Goal: Task Accomplishment & Management: Manage account settings

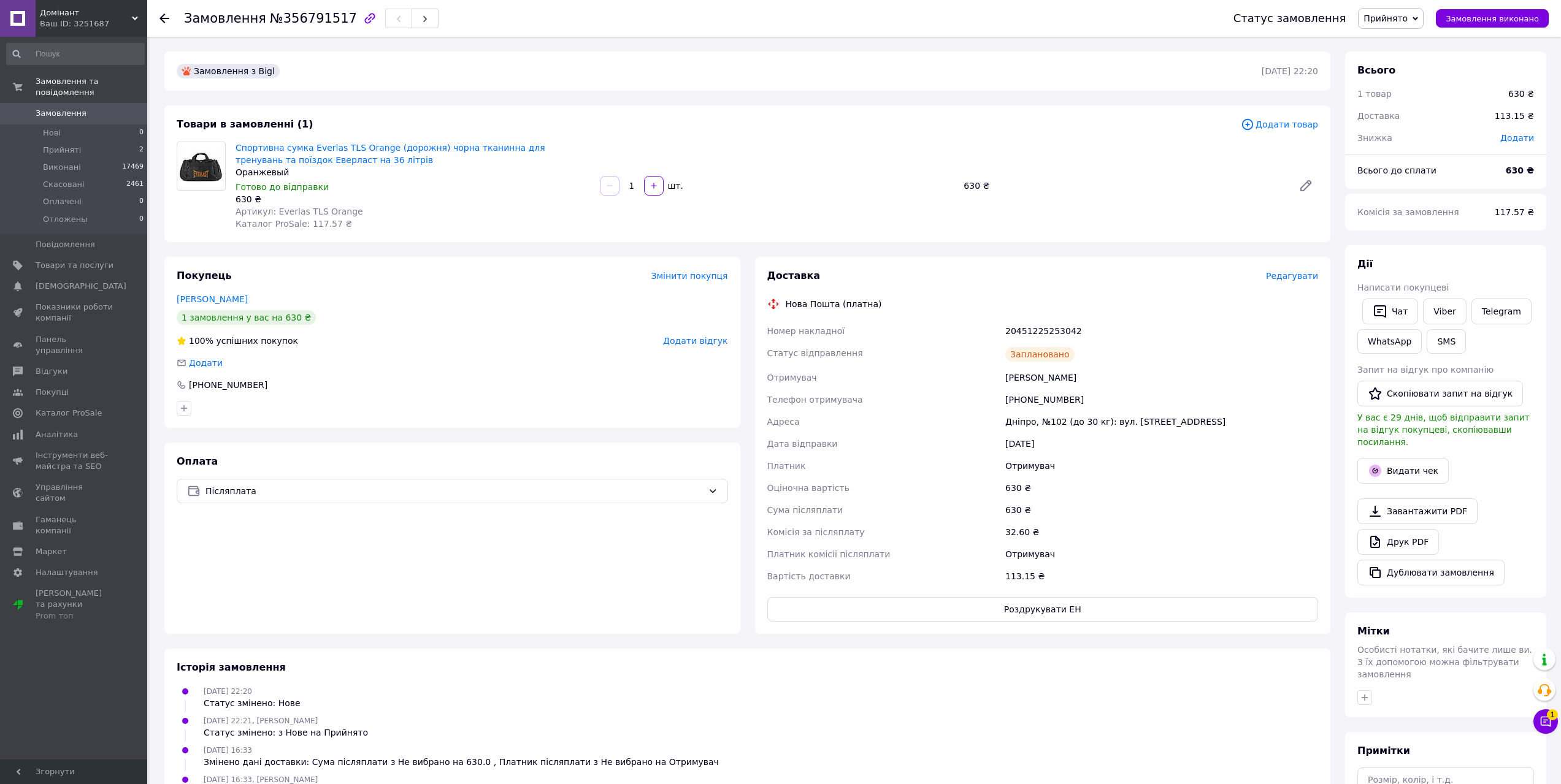
scroll to position [61, 0]
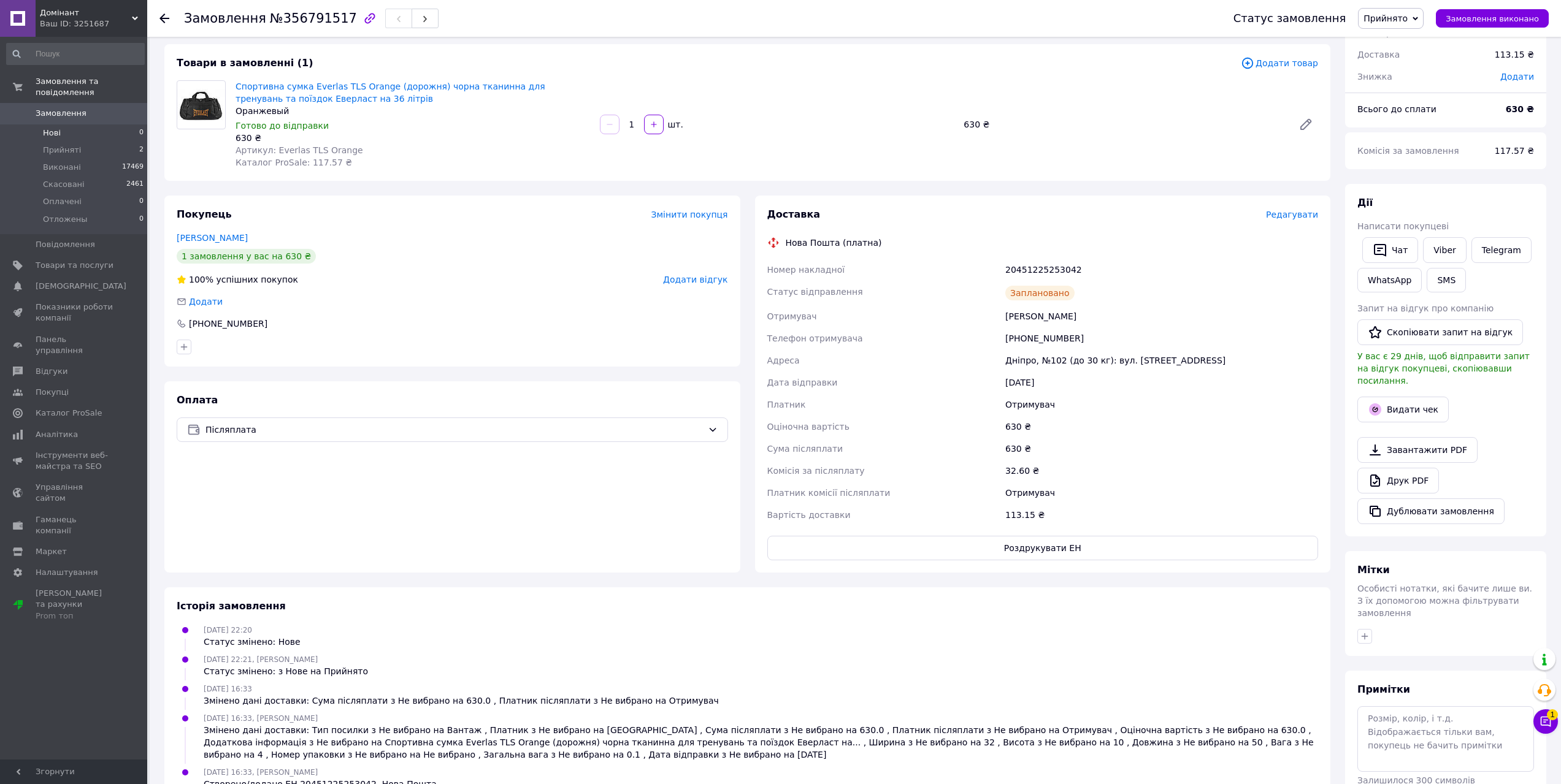
click at [95, 124] on li "Нові 0" at bounding box center [75, 133] width 151 height 17
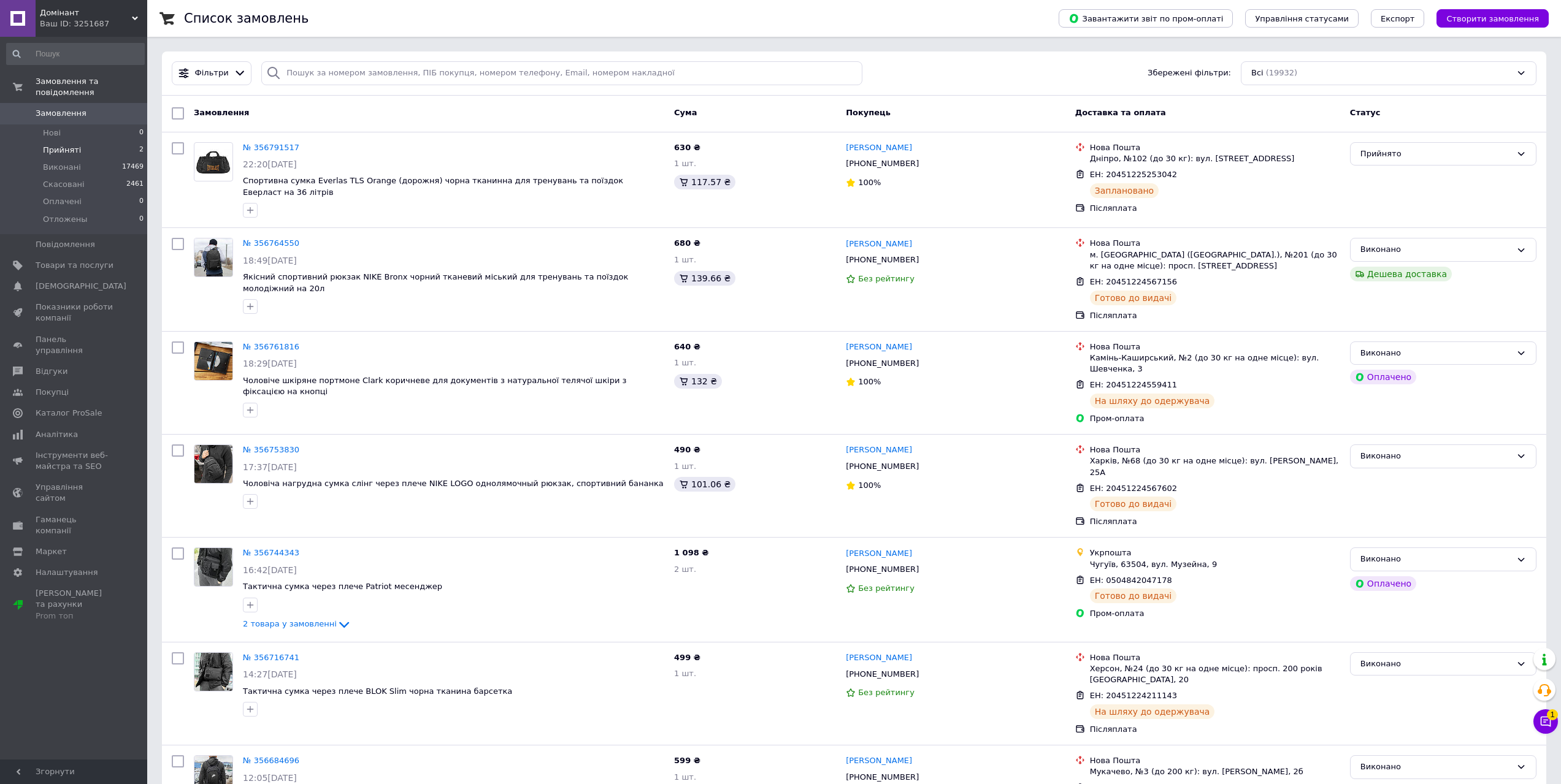
click at [135, 141] on li "Прийняті 2" at bounding box center [75, 150] width 151 height 17
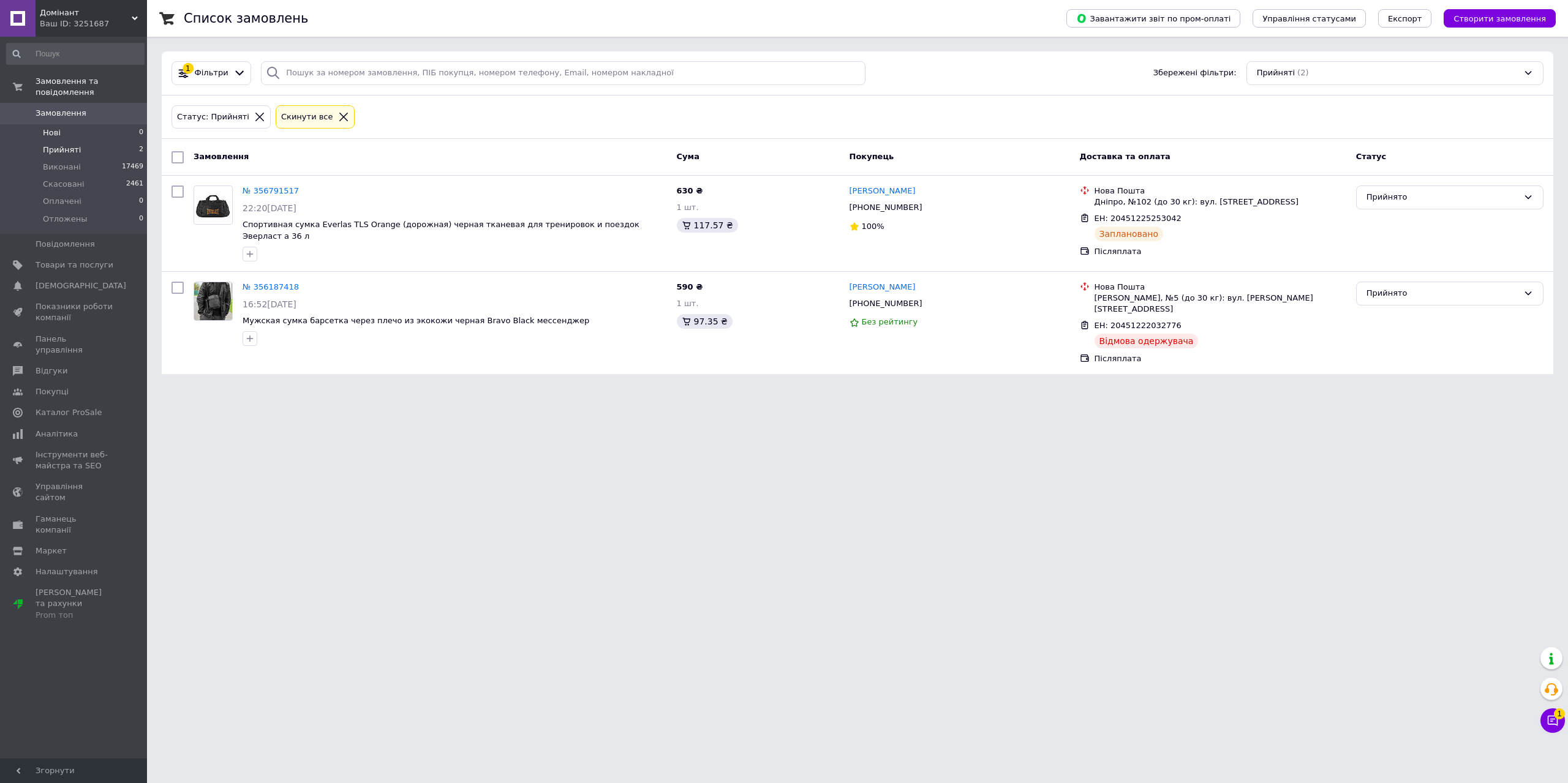
click at [124, 124] on li "Нові 0" at bounding box center [75, 133] width 151 height 17
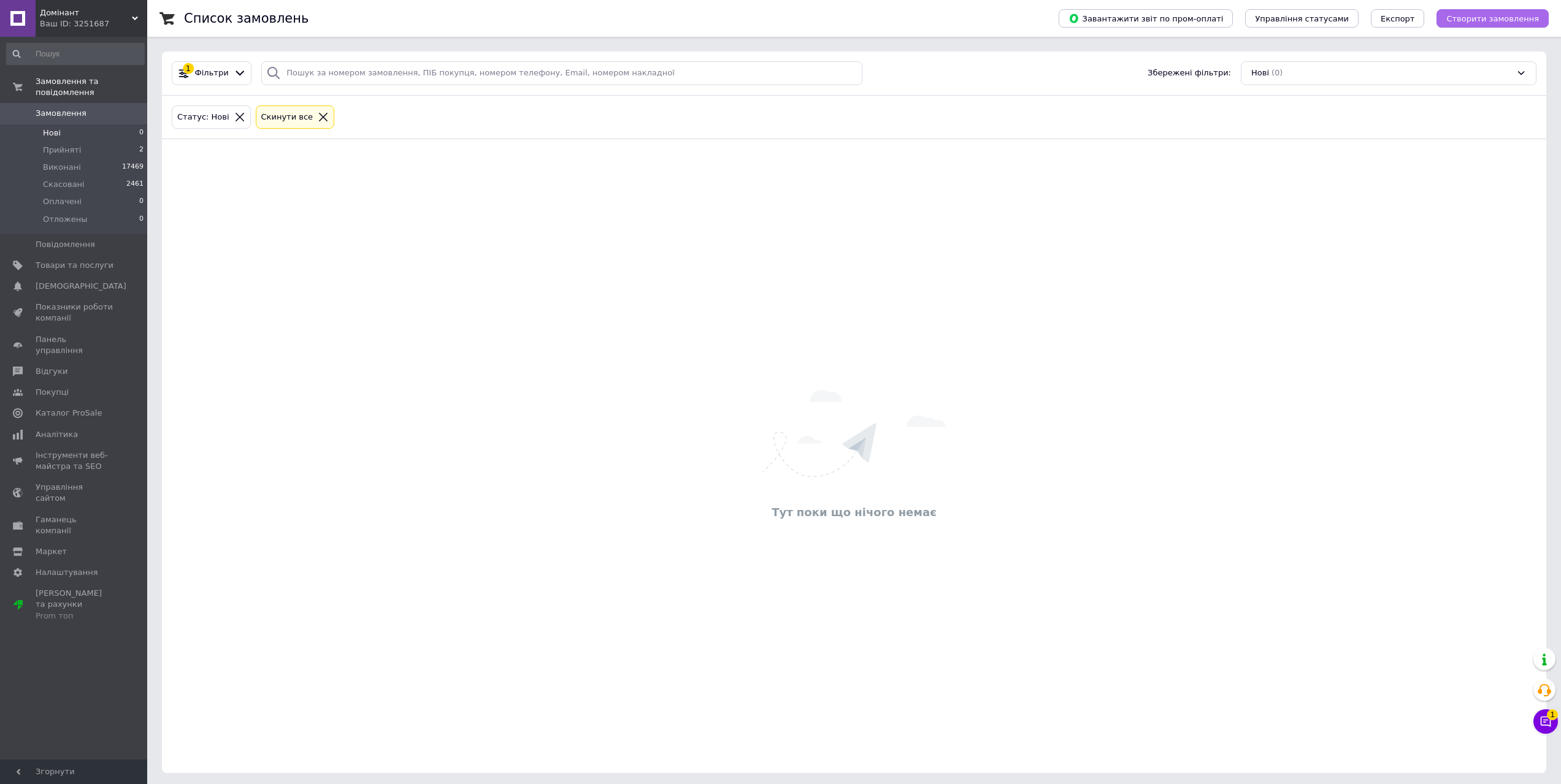
click at [1489, 24] on button "Створити замовлення" at bounding box center [1493, 19] width 112 height 19
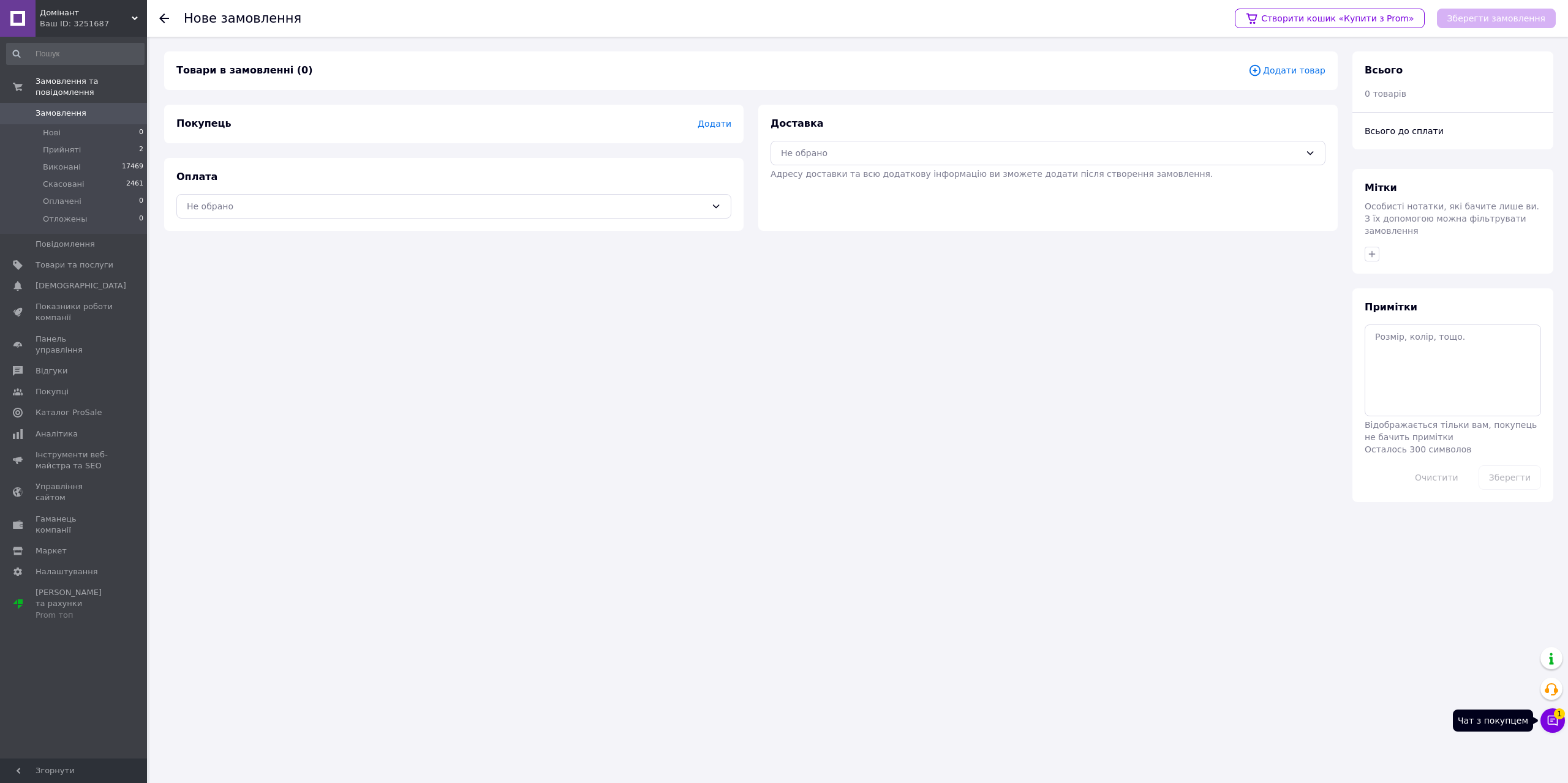
click at [1549, 715] on icon at bounding box center [1553, 721] width 12 height 12
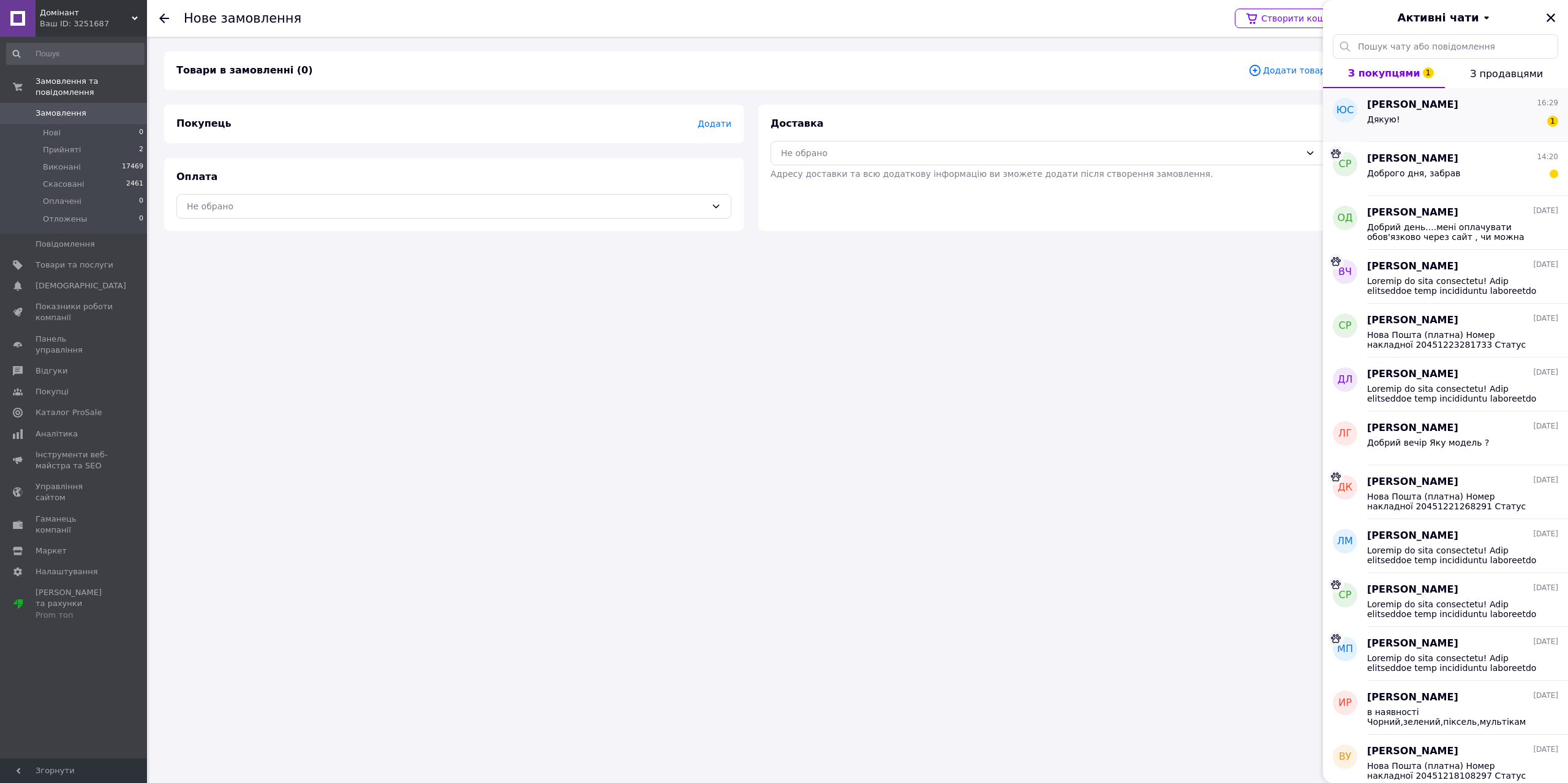
click at [1427, 120] on div "Дякую! 1" at bounding box center [1462, 122] width 191 height 20
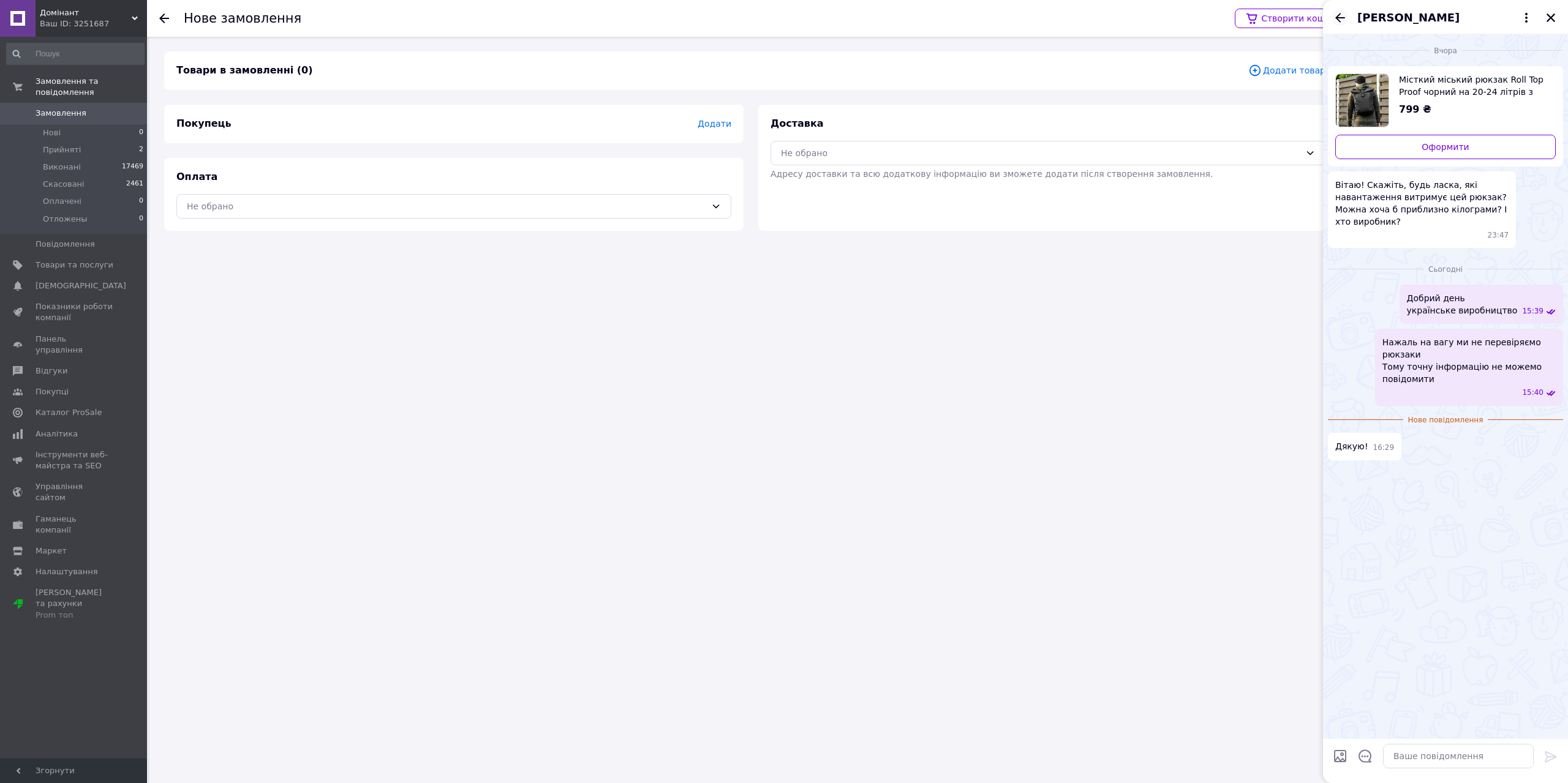
click at [1335, 12] on icon "Назад" at bounding box center [1340, 18] width 15 height 15
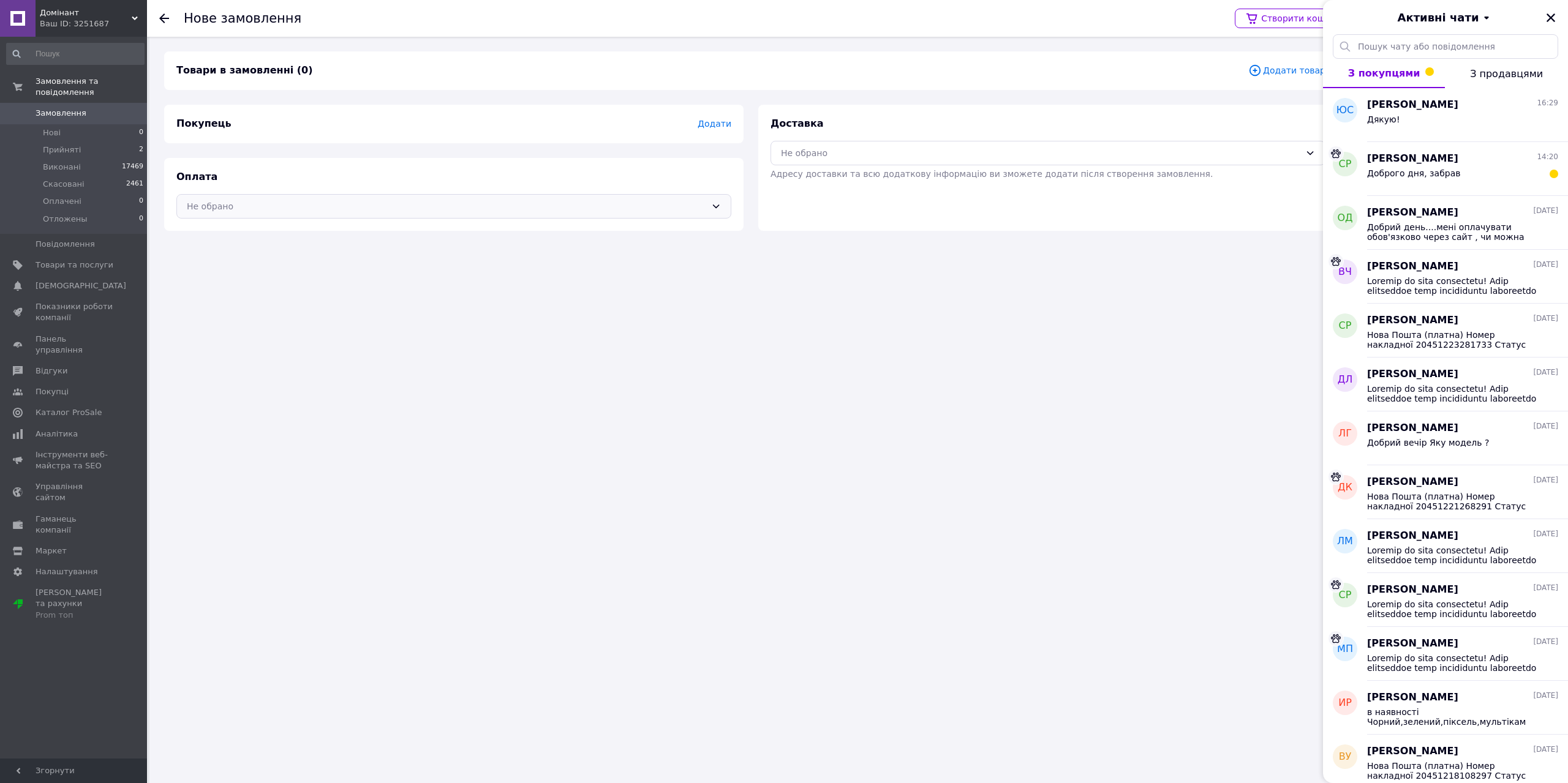
click at [612, 202] on div "Не обрано" at bounding box center [447, 207] width 520 height 14
click at [230, 256] on span "Післяплата" at bounding box center [463, 256] width 516 height 12
click at [711, 122] on span "Додати" at bounding box center [715, 124] width 34 height 10
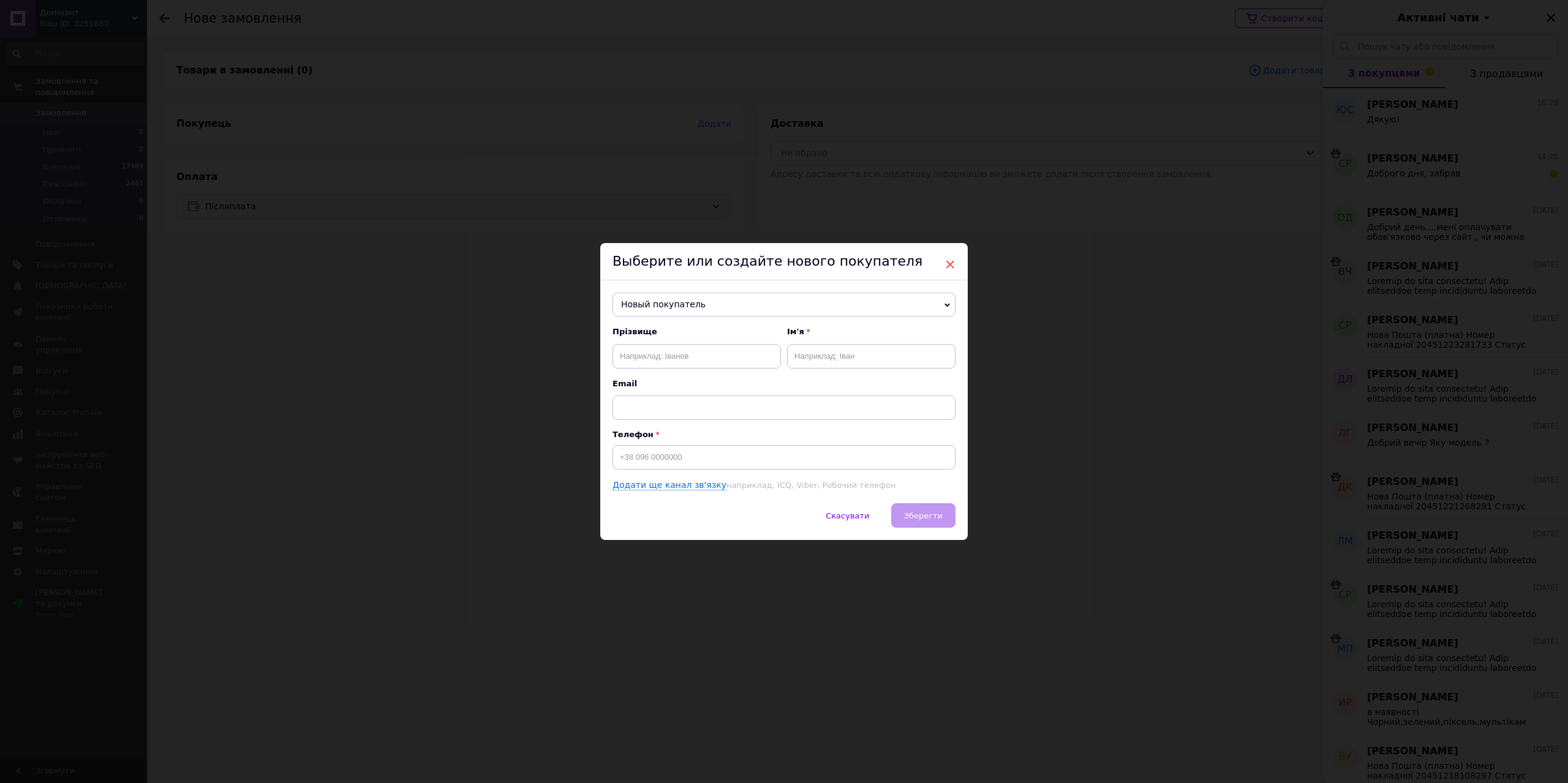
click at [948, 262] on span "×" at bounding box center [950, 265] width 11 height 21
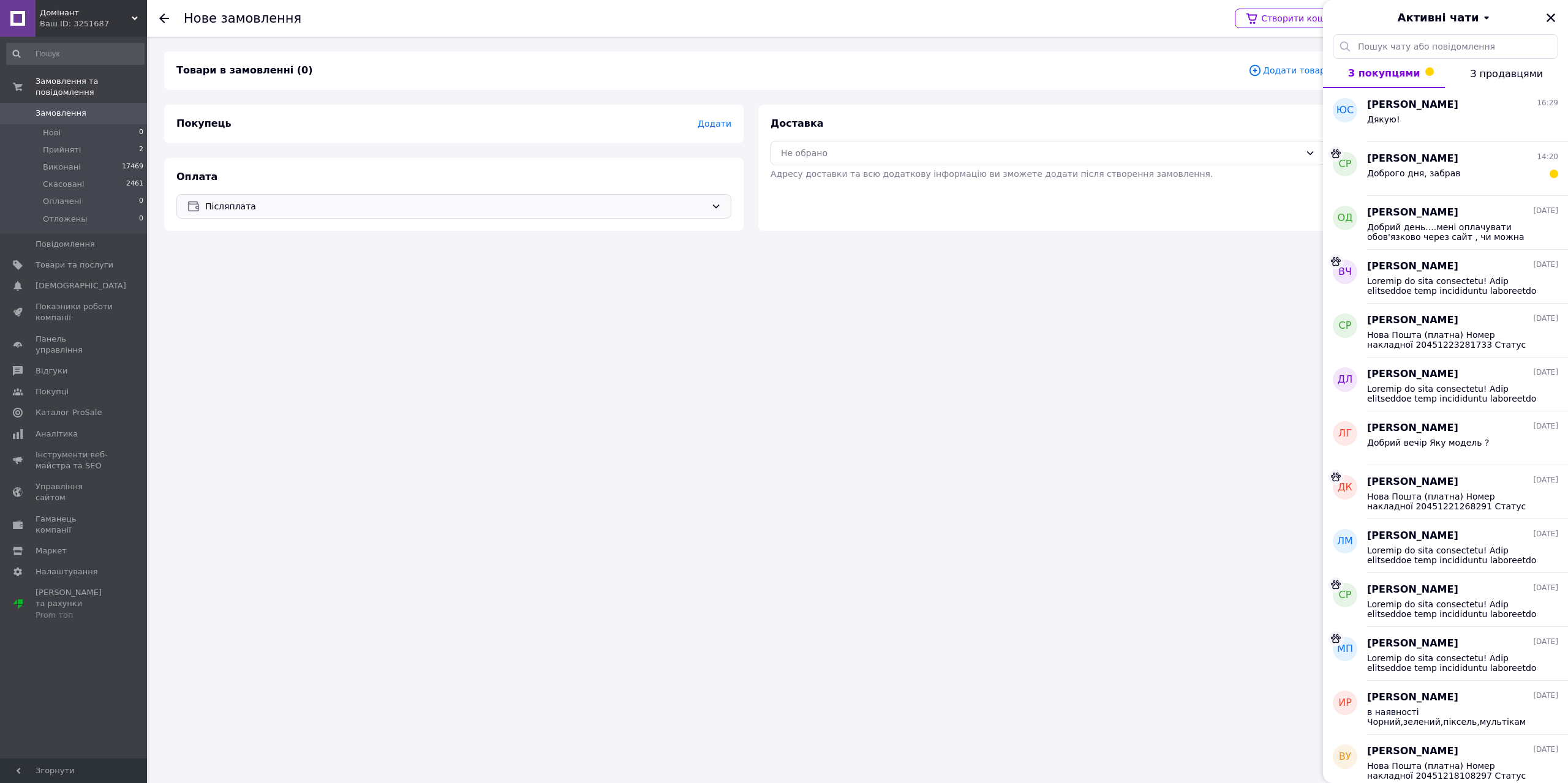
click at [369, 192] on div "Оплата Післяплата" at bounding box center [454, 194] width 579 height 73
drag, startPoint x: 360, startPoint y: 199, endPoint x: 319, endPoint y: 214, distance: 43.7
click at [359, 200] on span "Післяплата" at bounding box center [456, 207] width 501 height 14
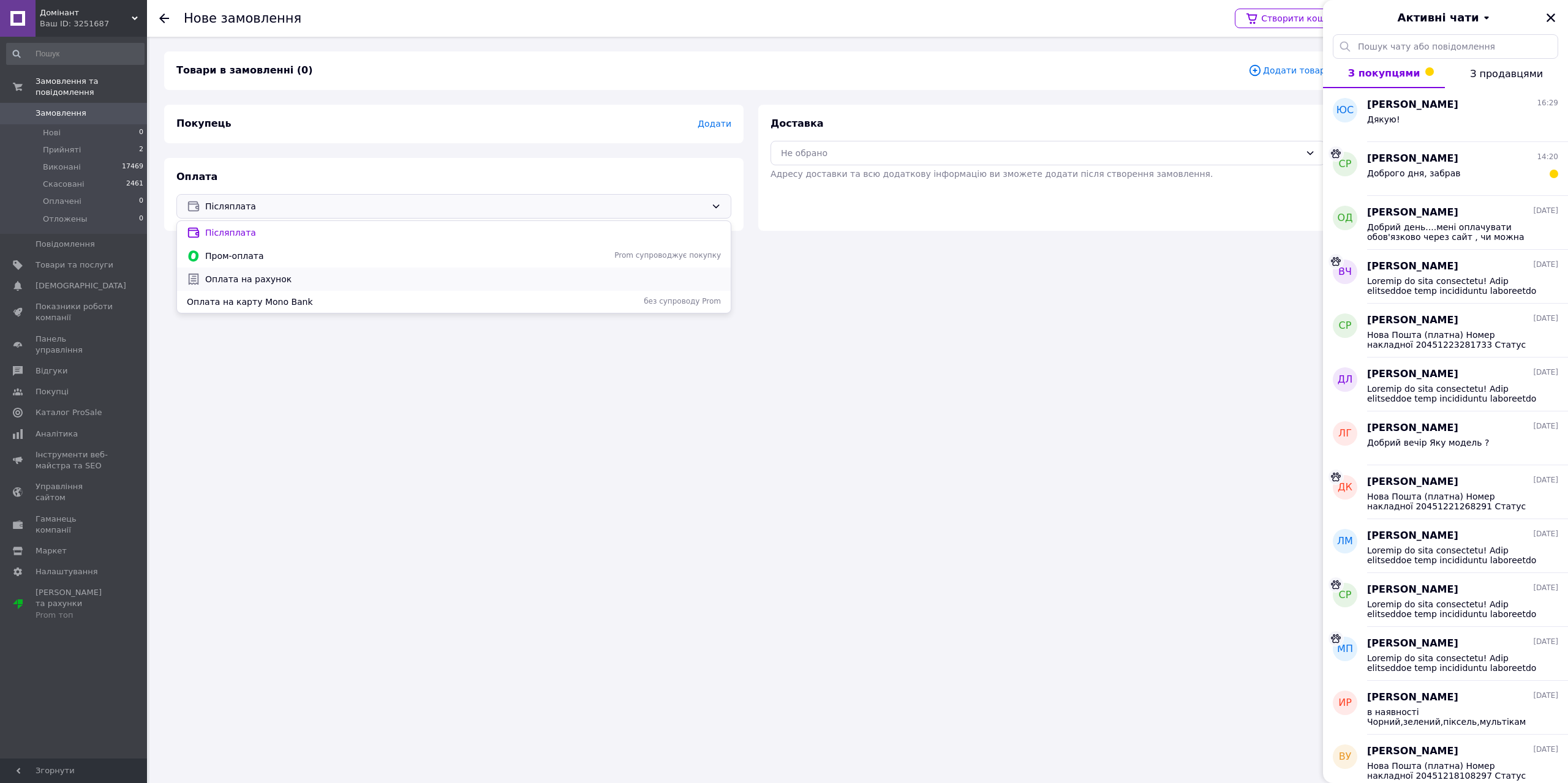
click at [252, 276] on span "Оплата на рахунок" at bounding box center [463, 280] width 516 height 12
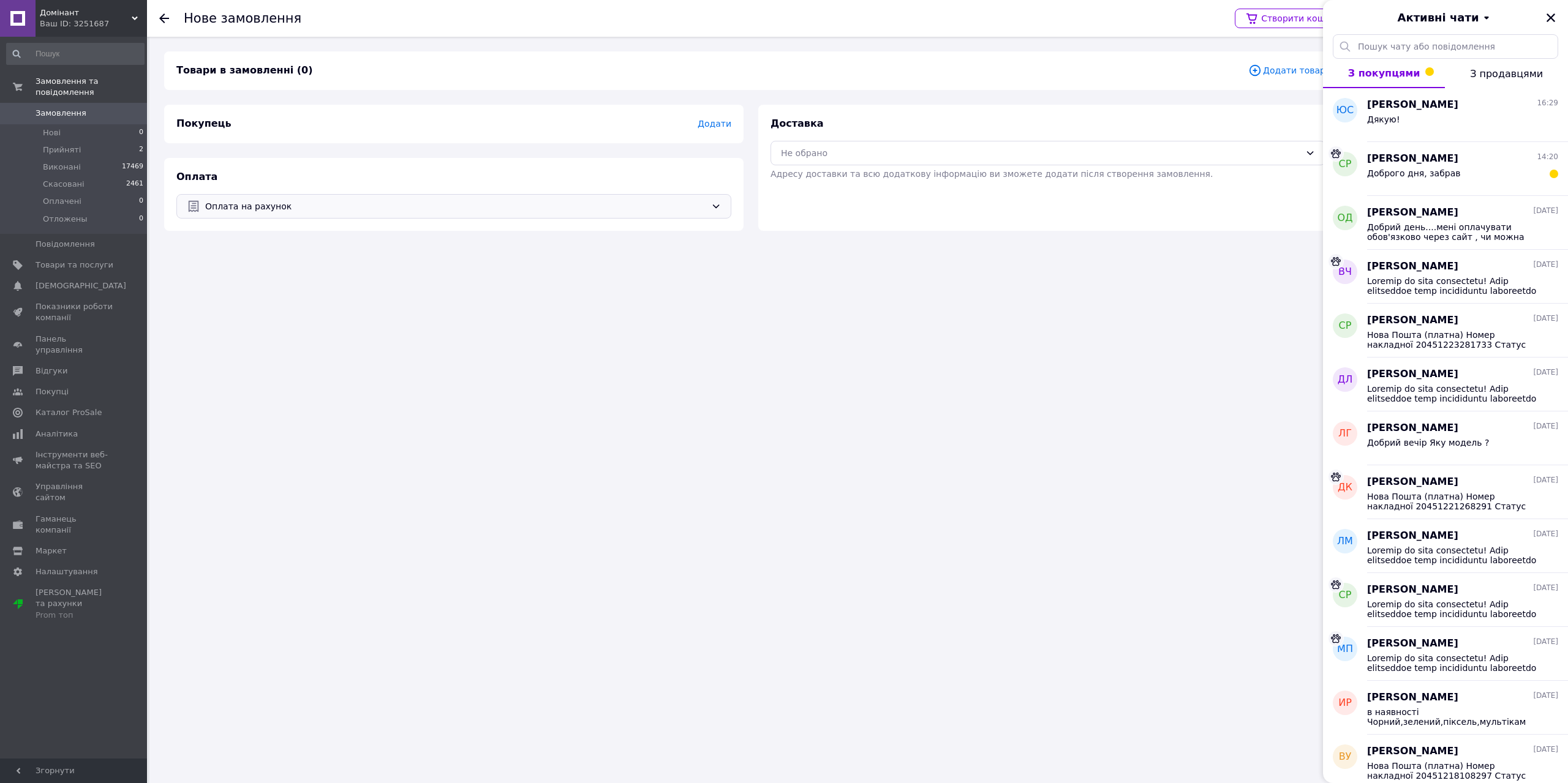
click at [716, 122] on span "Додати" at bounding box center [715, 124] width 34 height 10
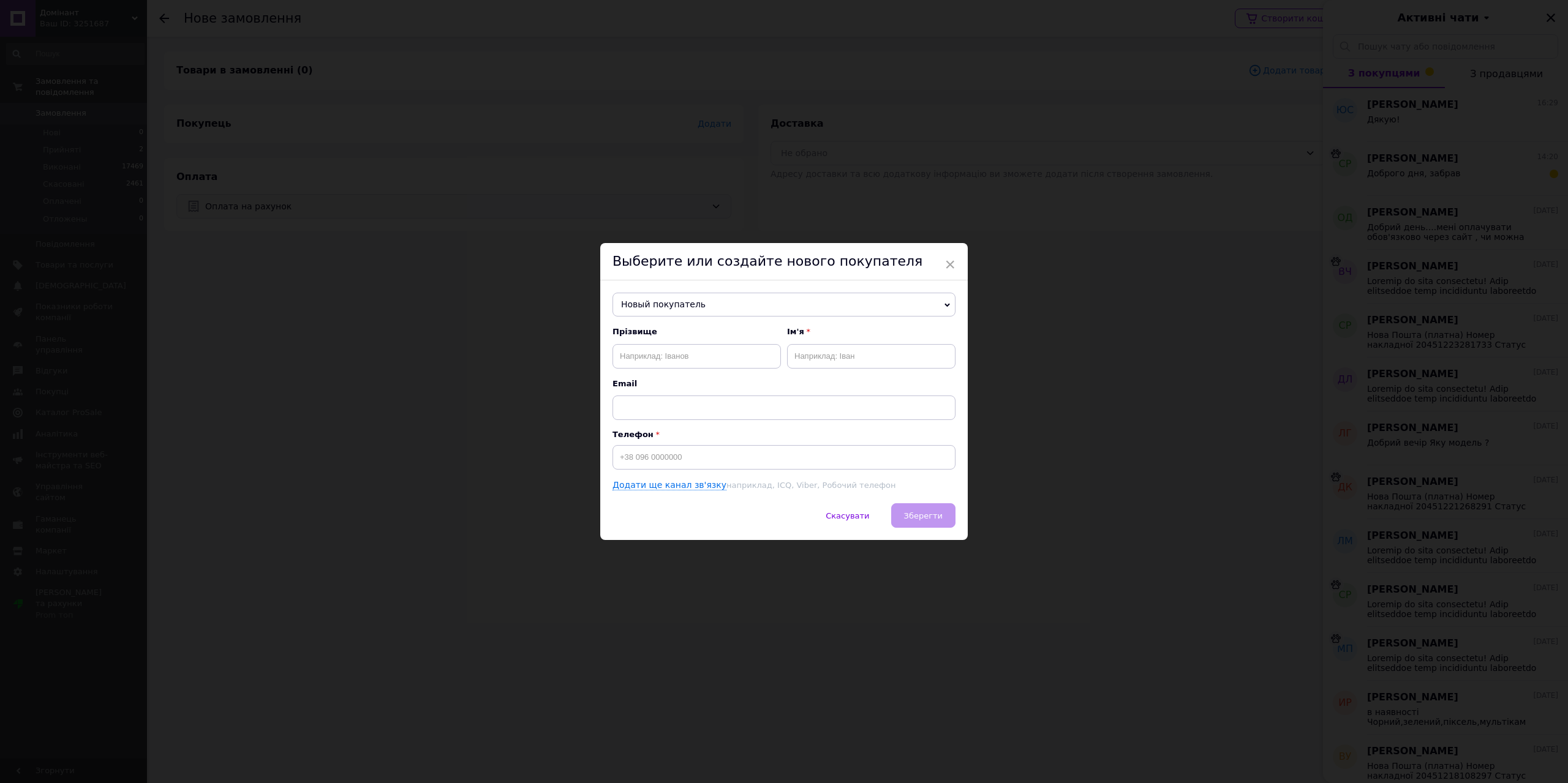
click at [540, 148] on div "× Выберите или создайте нового покупателя Новый покупатель [PERSON_NAME] [PHONE…" at bounding box center [784, 391] width 1568 height 783
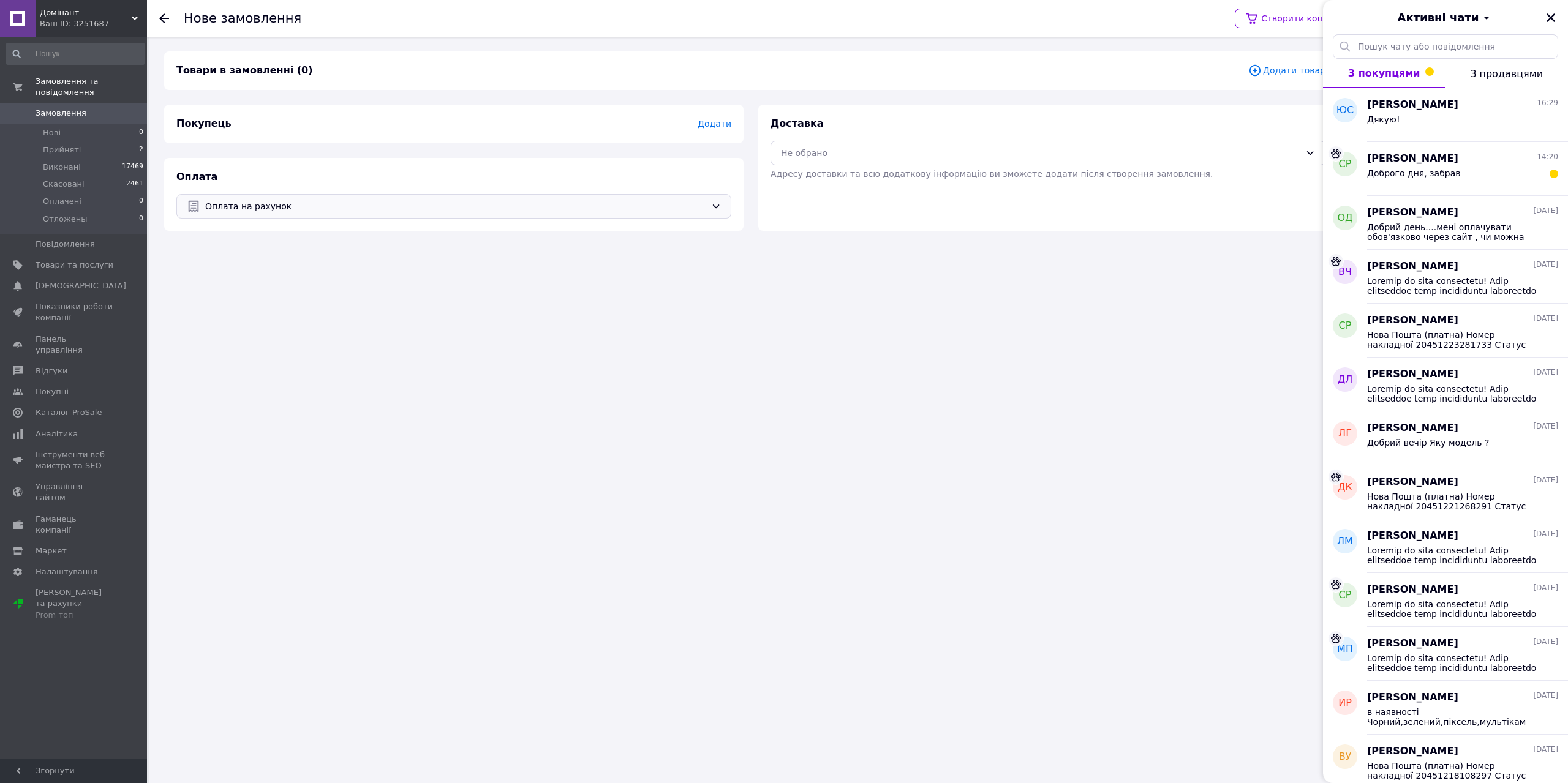
click at [720, 123] on span "Додати" at bounding box center [715, 124] width 34 height 10
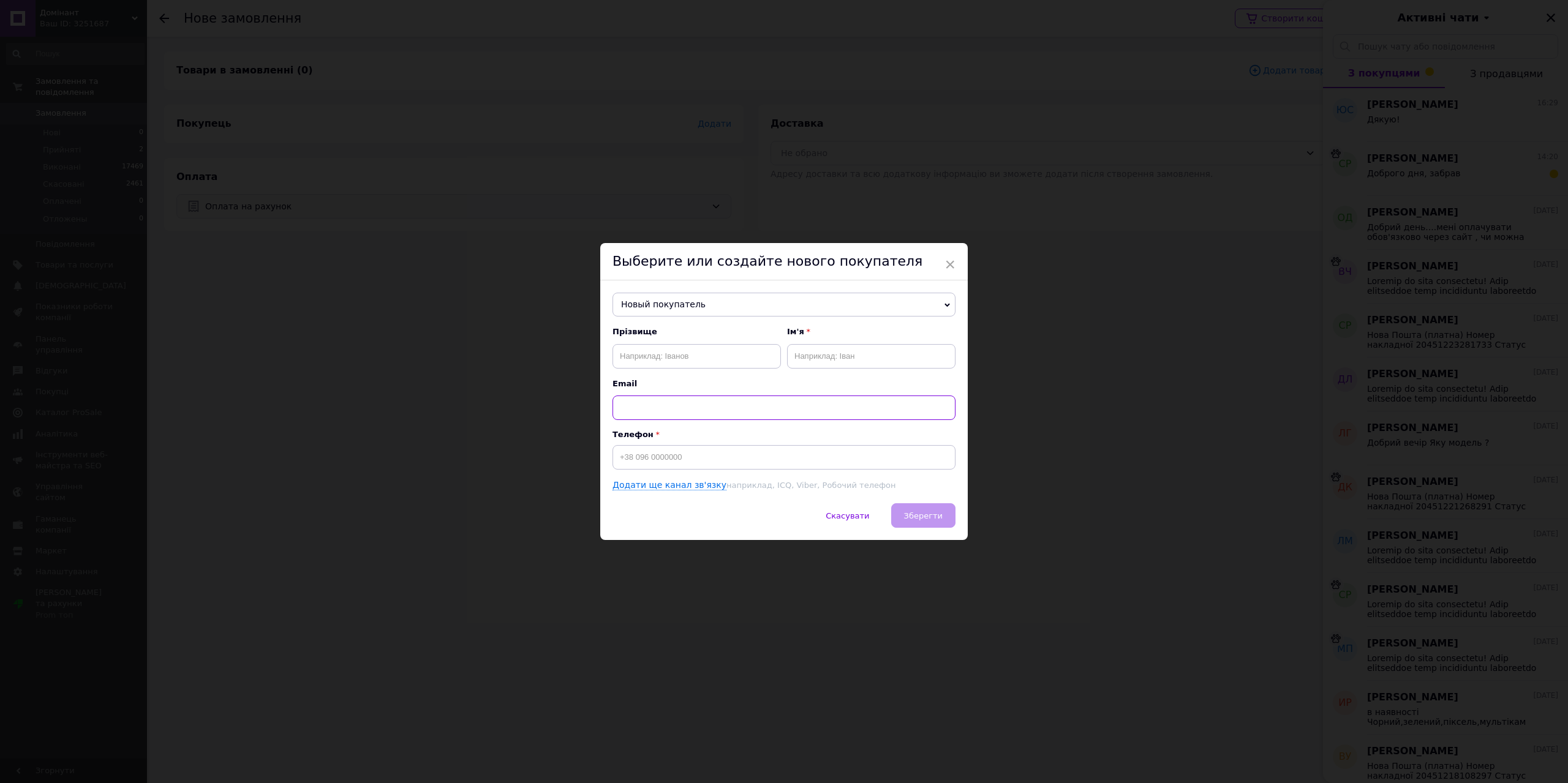
click at [650, 407] on input "text" at bounding box center [784, 408] width 343 height 25
paste input "[PERSON_NAME] [PHONE_NUMBER]. М. Дніпро. Склад нової пошти n38"
drag, startPoint x: 795, startPoint y: 405, endPoint x: 740, endPoint y: 407, distance: 55.0
click at [740, 407] on input "[PERSON_NAME] [PHONE_NUMBER]. М. Дніпро. Склад нової пошти n38" at bounding box center [784, 408] width 343 height 25
type input "[PERSON_NAME] . М. Дніпро. Склад нової пошти n38"
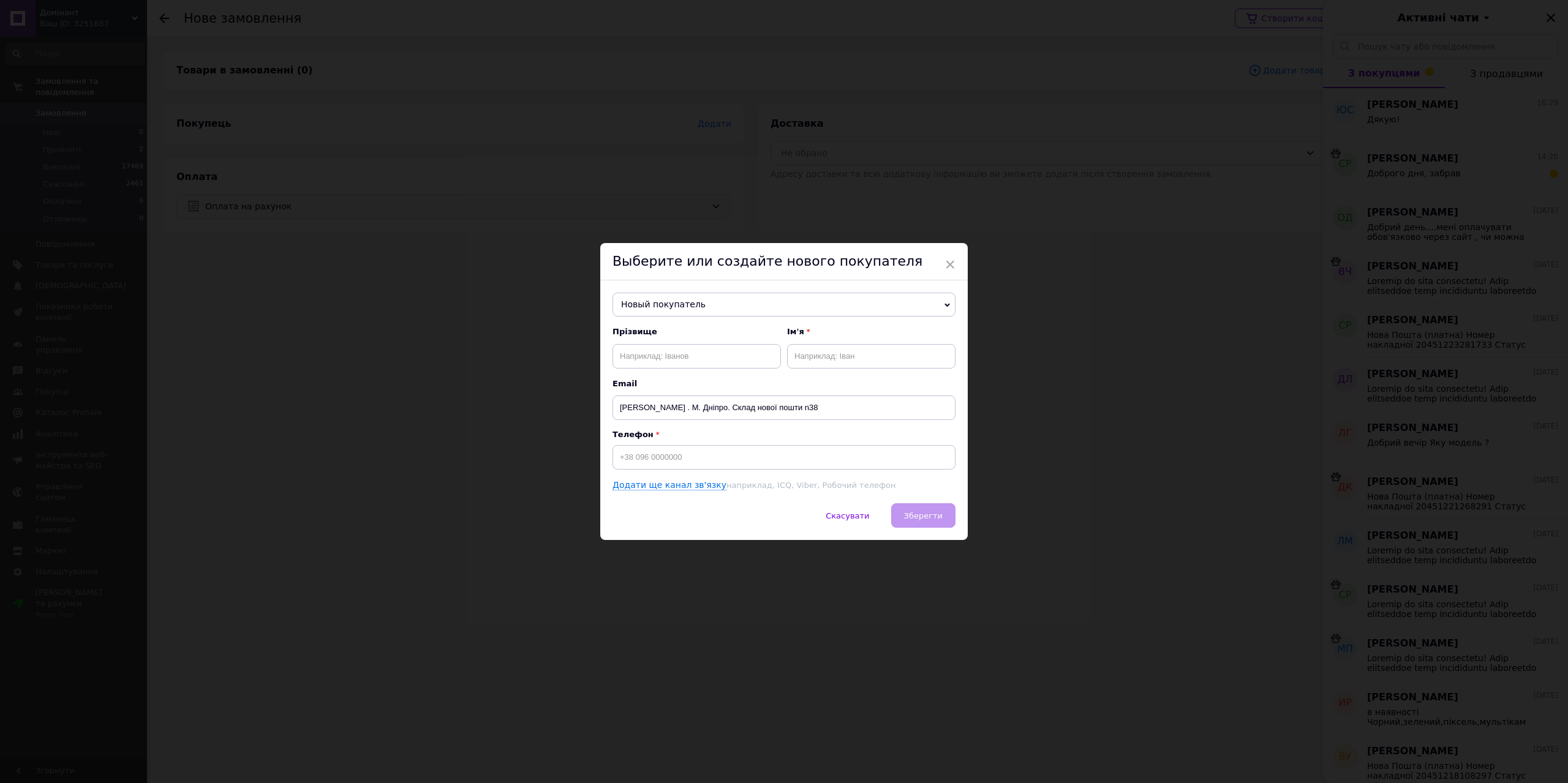
click at [680, 444] on div "Телефон" at bounding box center [784, 450] width 343 height 40
click at [658, 452] on input at bounding box center [784, 458] width 343 height 25
paste input "[PHONE_NUMBER]"
type input "[PHONE_NUMBER]"
drag, startPoint x: 619, startPoint y: 406, endPoint x: 737, endPoint y: 409, distance: 118.0
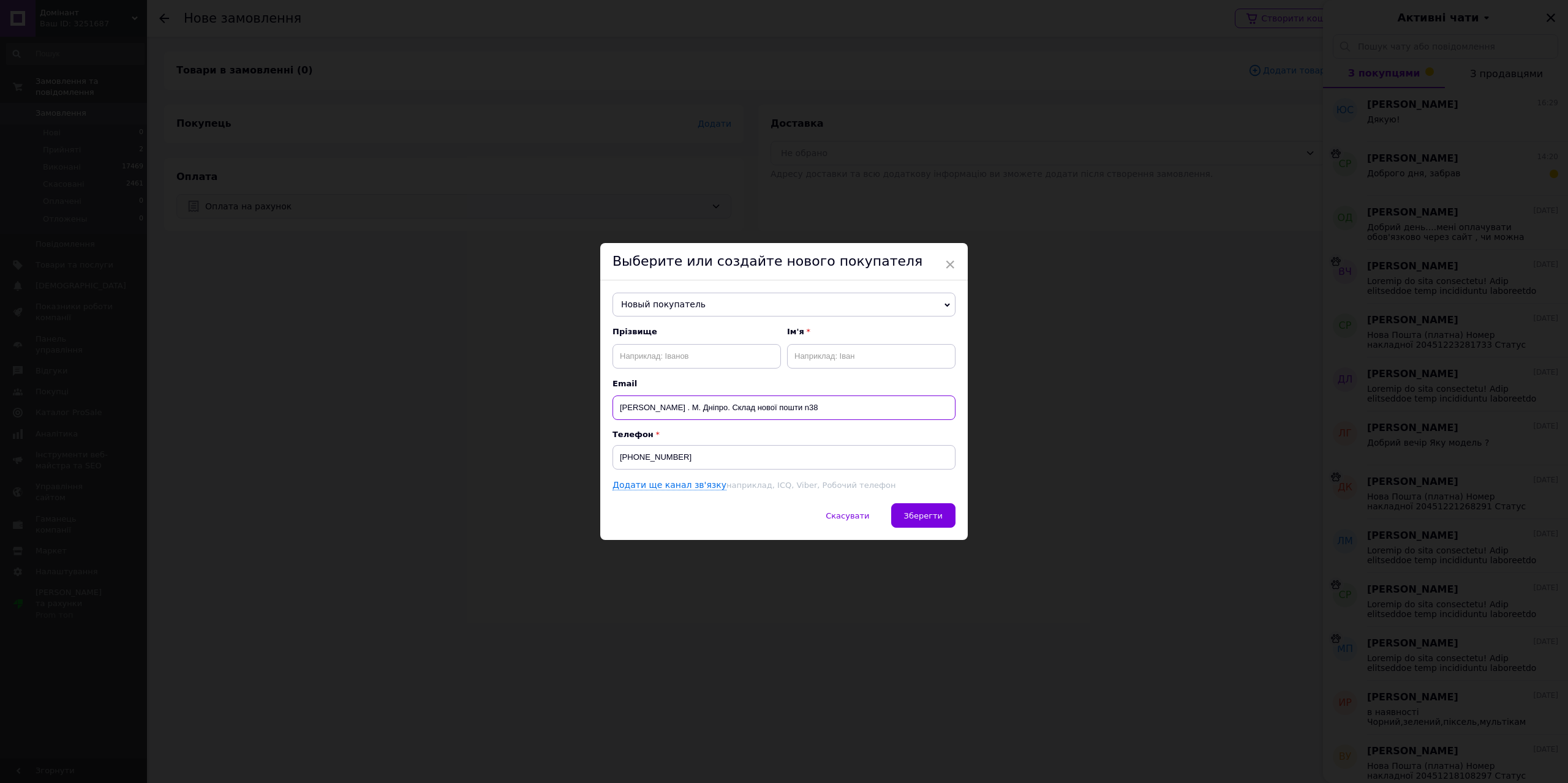
click at [737, 409] on input "[PERSON_NAME] . М. Дніпро. Склад нової пошти n38" at bounding box center [784, 408] width 343 height 25
type input ". М. Дніпро. Склад нової пошти n38"
click at [653, 362] on input "text" at bounding box center [697, 357] width 168 height 25
paste input "[PERSON_NAME]"
drag, startPoint x: 670, startPoint y: 355, endPoint x: 740, endPoint y: 360, distance: 70.2
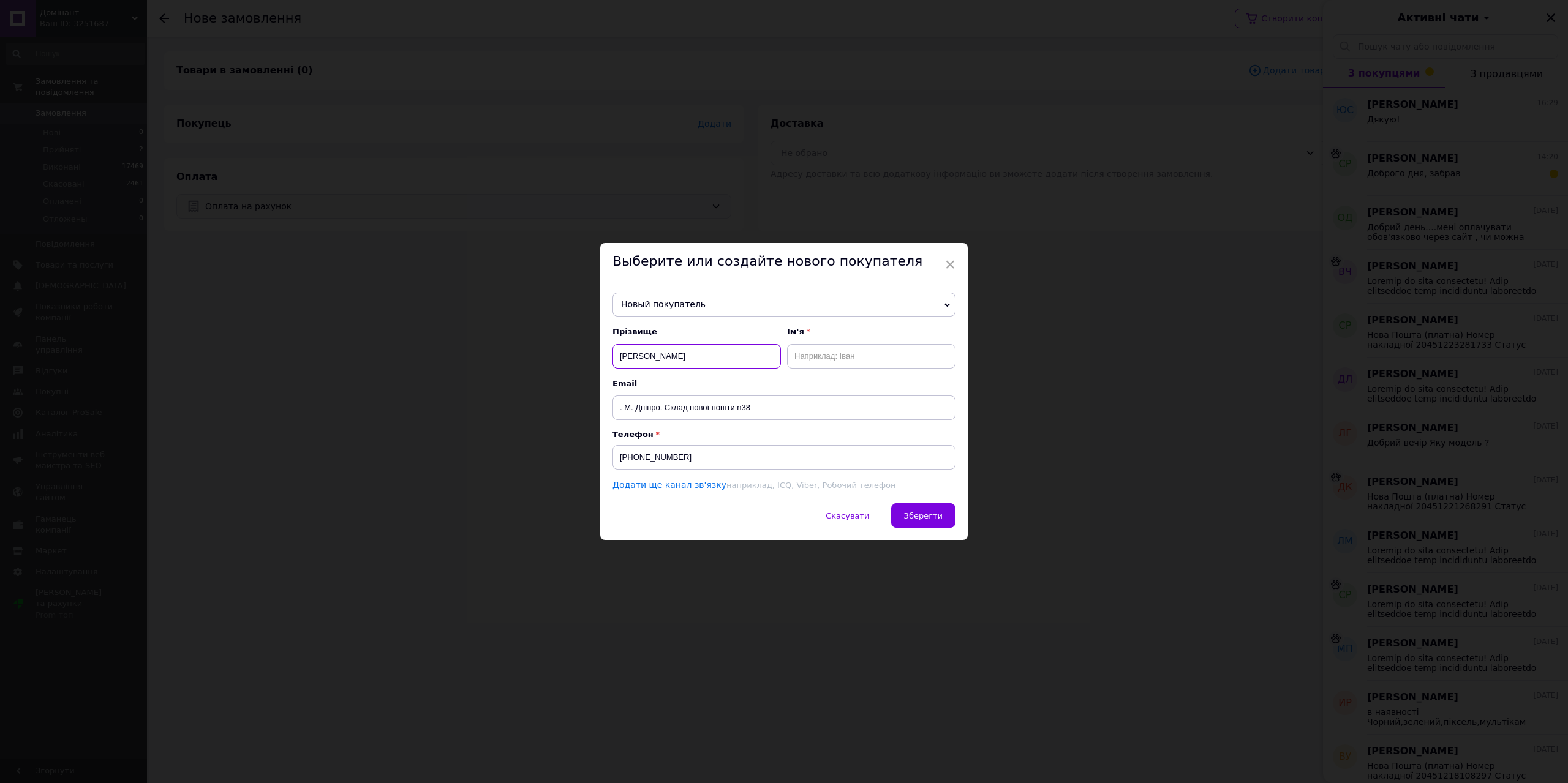
click at [740, 360] on input "[PERSON_NAME]" at bounding box center [697, 357] width 168 height 25
type input "[PERSON_NAME]"
click at [811, 361] on input "text" at bounding box center [871, 357] width 168 height 25
paste input "[PERSON_NAME]"
type input "[PERSON_NAME]"
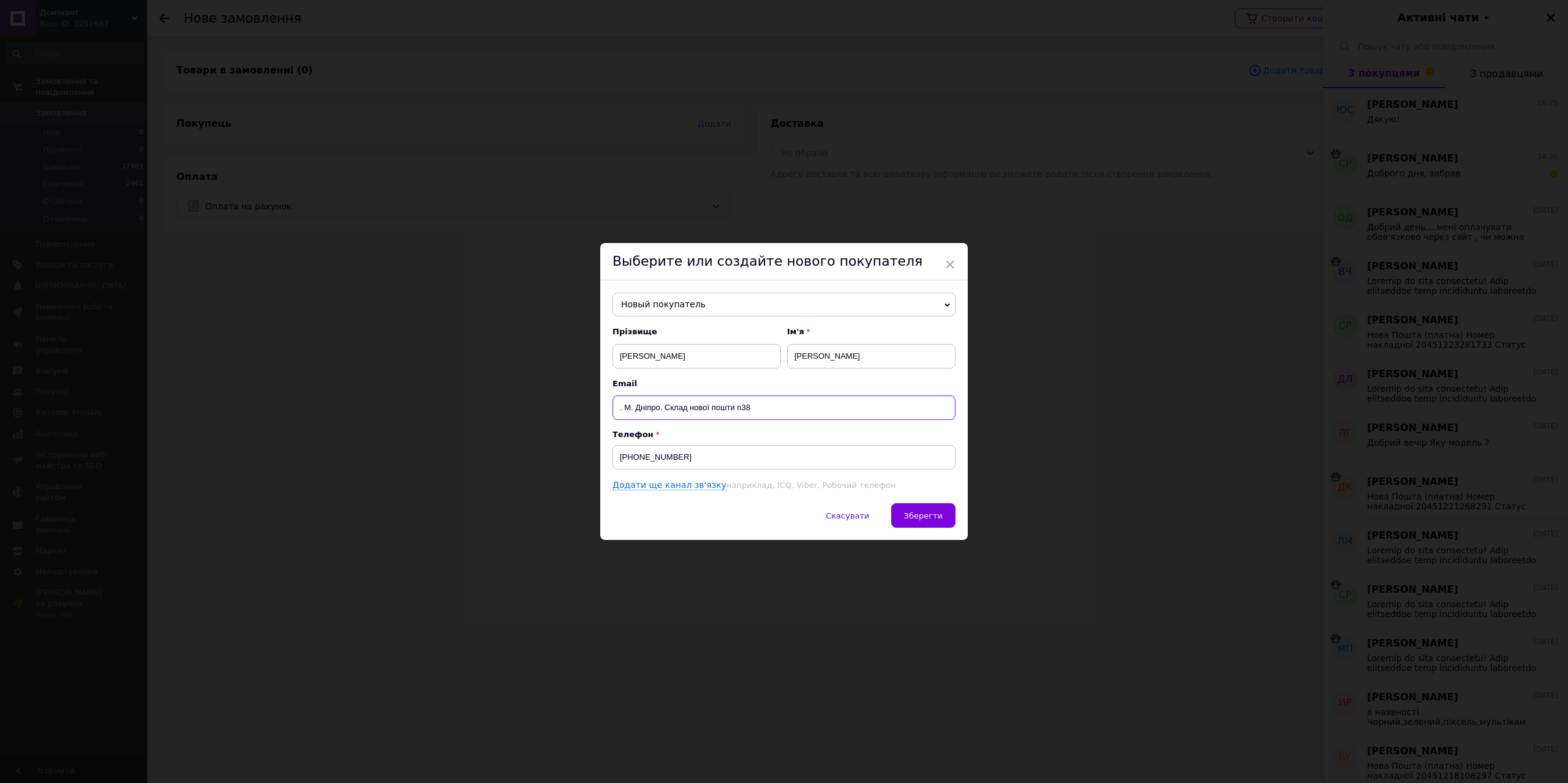
drag, startPoint x: 620, startPoint y: 408, endPoint x: 764, endPoint y: 412, distance: 144.1
click at [764, 412] on input ". М. Дніпро. Склад нової пошти n38" at bounding box center [784, 408] width 343 height 25
click at [914, 518] on span "Зберегти" at bounding box center [923, 516] width 39 height 9
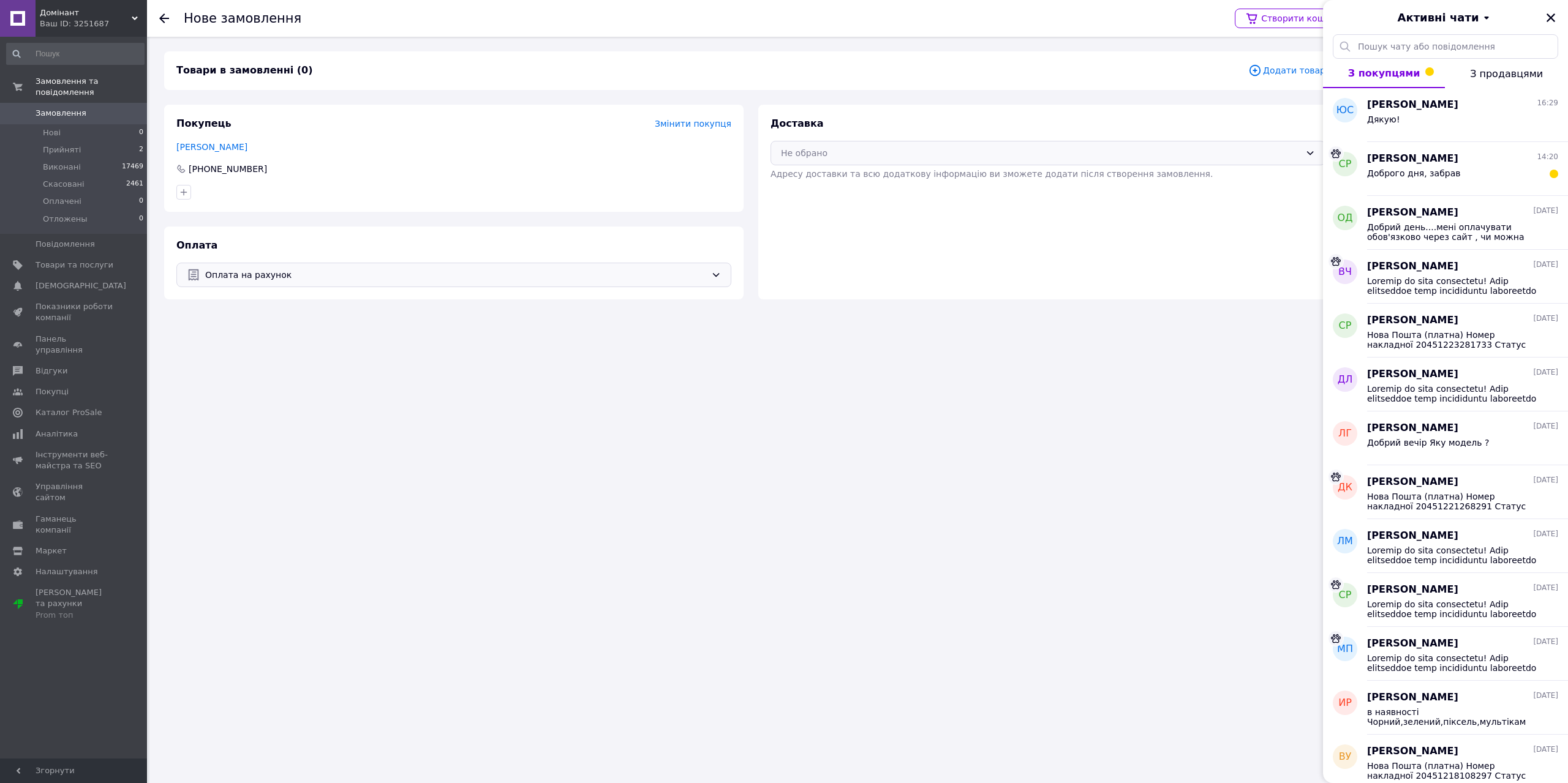
click at [855, 150] on div "Не обрано" at bounding box center [1041, 153] width 520 height 14
click at [839, 183] on span "Нова Пошта (платна)" at bounding box center [1057, 180] width 516 height 12
click at [1550, 20] on icon "Закрити" at bounding box center [1551, 18] width 11 height 11
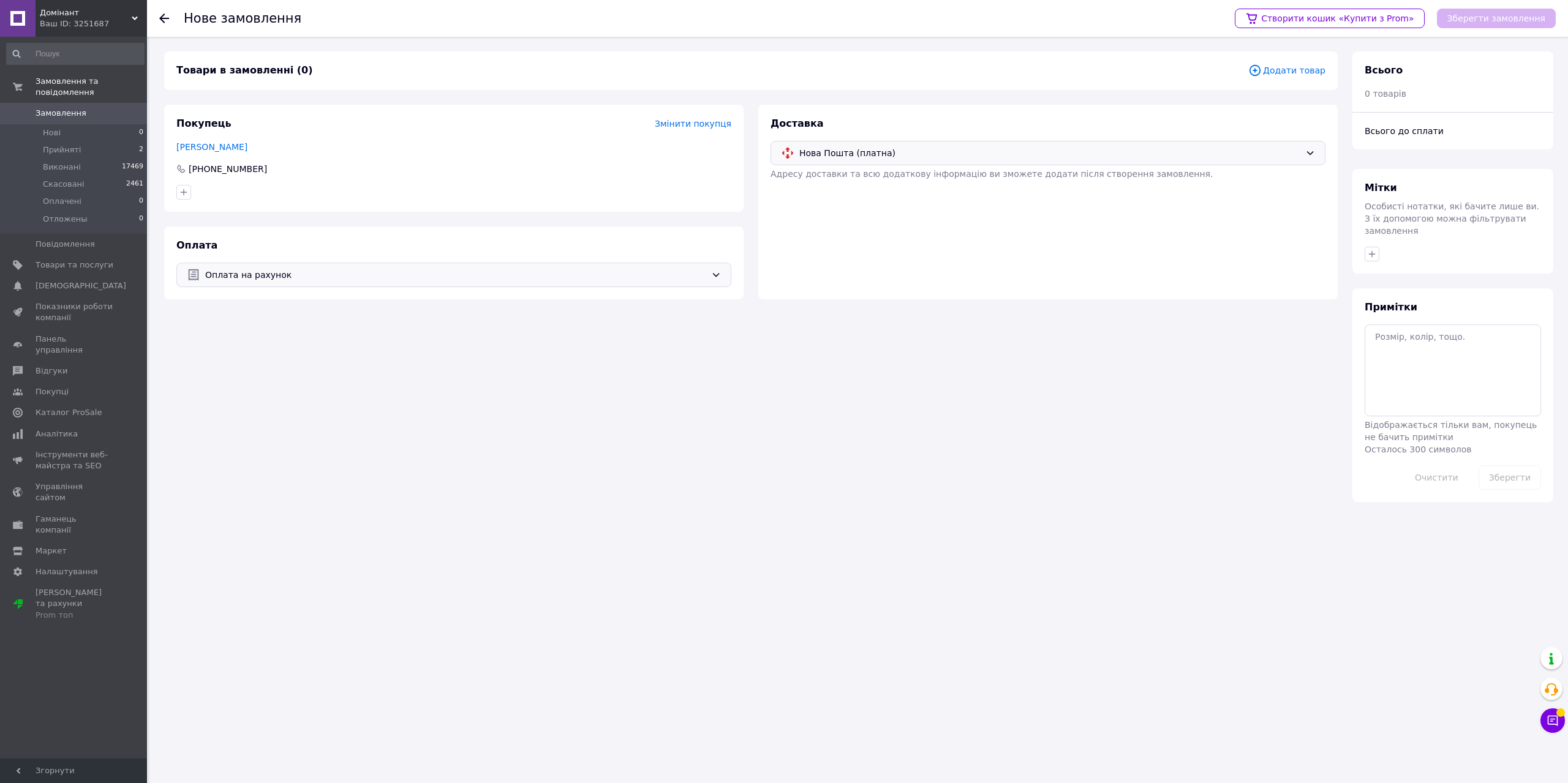
click at [1300, 75] on span "Додати товар" at bounding box center [1287, 70] width 77 height 14
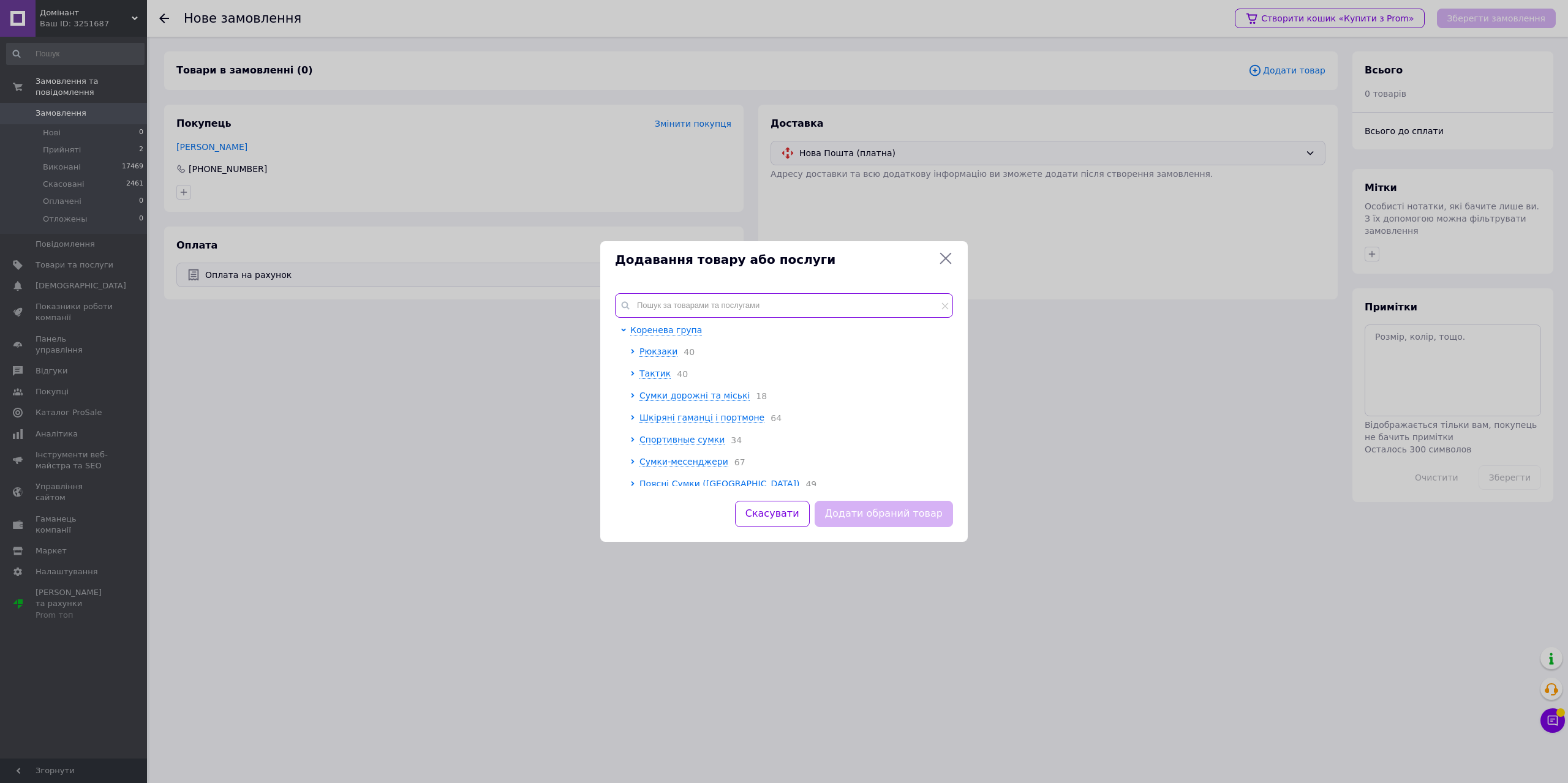
click at [676, 306] on input "text" at bounding box center [784, 305] width 338 height 25
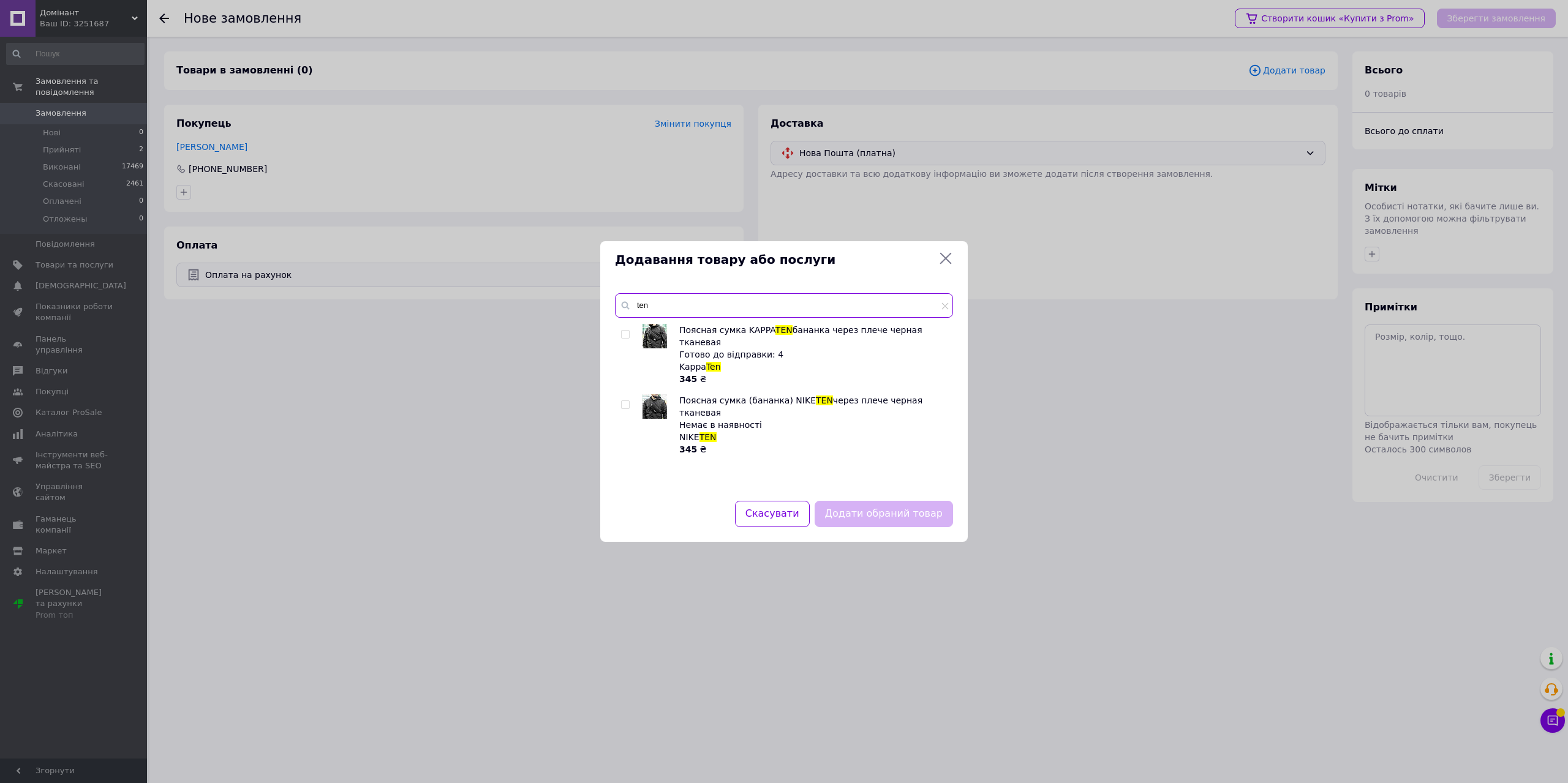
type input "ten"
click at [658, 399] on img at bounding box center [655, 407] width 25 height 25
checkbox input "true"
click at [883, 524] on button "Додати обраний товар" at bounding box center [884, 514] width 138 height 27
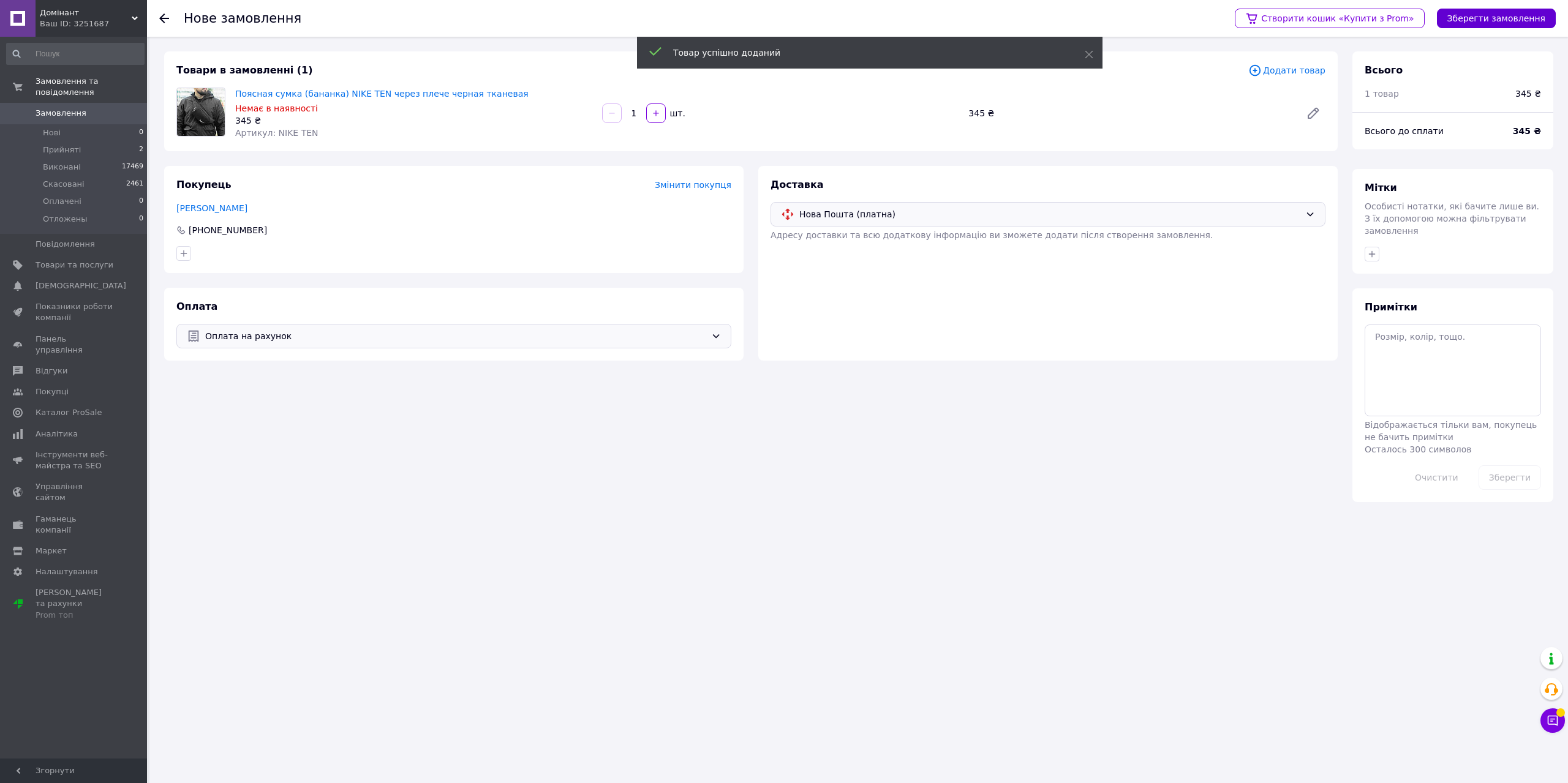
click at [1464, 22] on button "Зберегти замовлення" at bounding box center [1496, 19] width 119 height 20
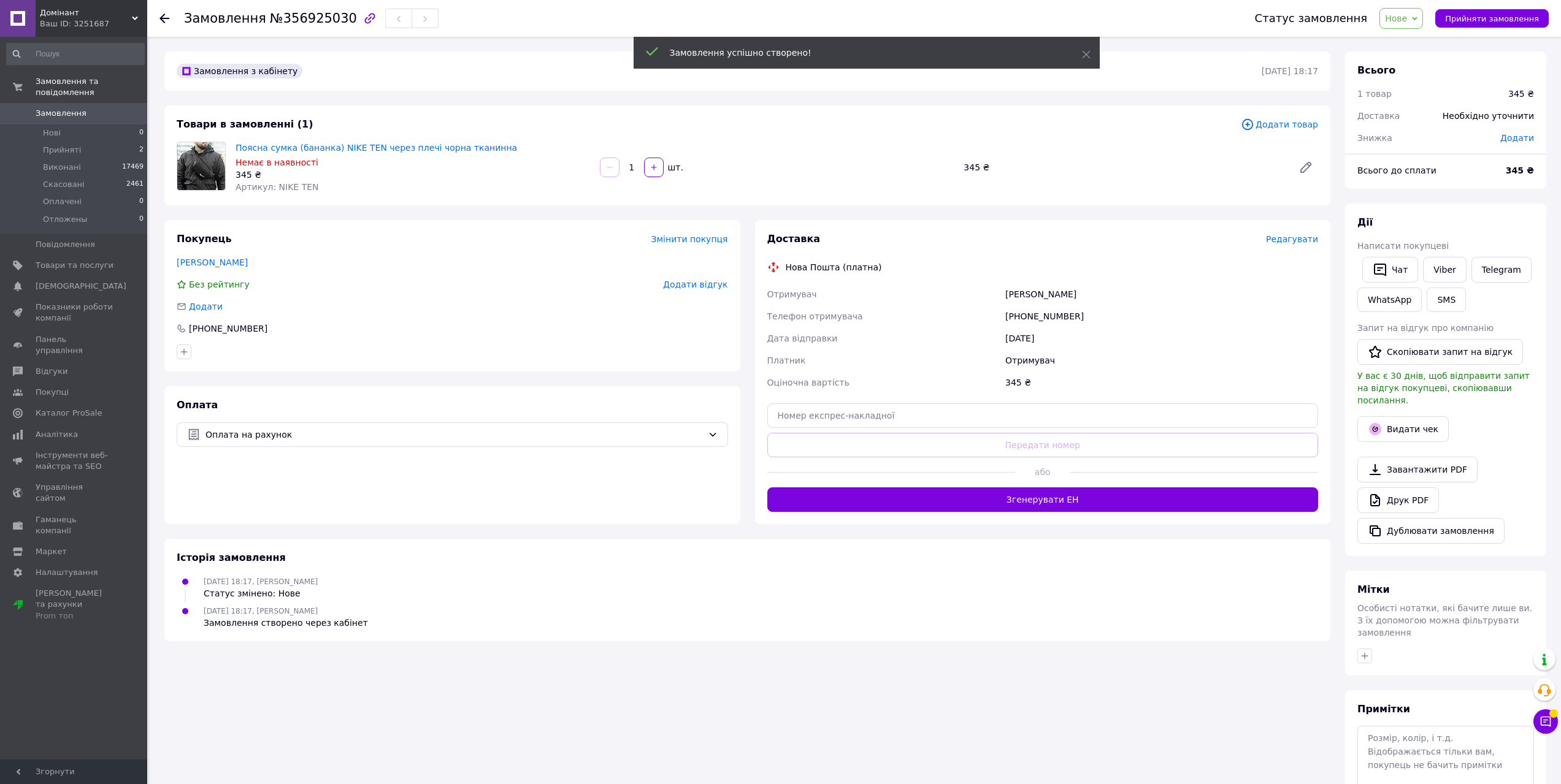
click at [1309, 237] on span "Редагувати" at bounding box center [1292, 239] width 52 height 10
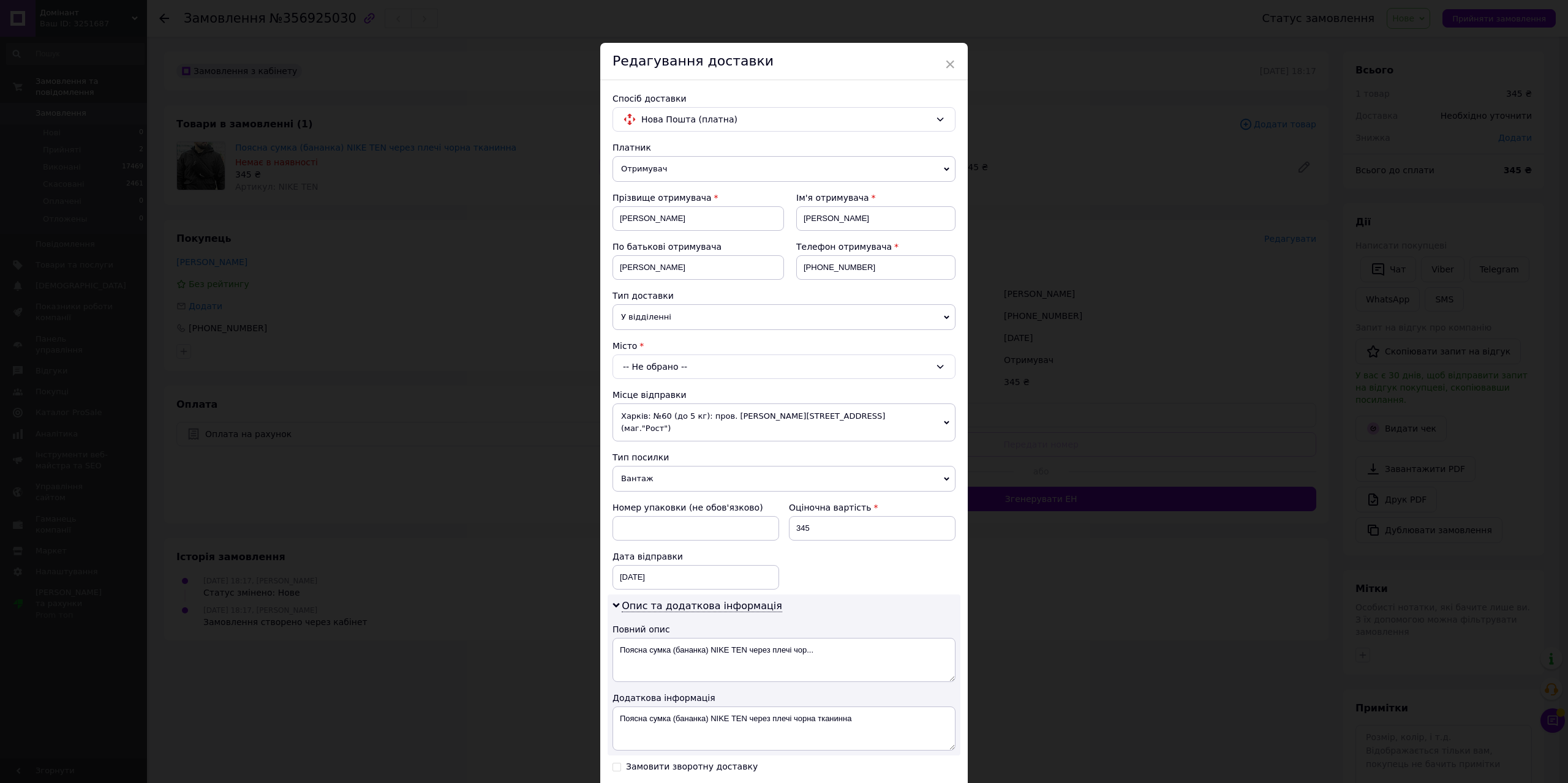
click at [674, 373] on div "-- Не обрано --" at bounding box center [784, 367] width 343 height 25
click at [652, 389] on input ". М. Дніпро. Склад нової пошти n38" at bounding box center [784, 394] width 336 height 22
click at [631, 391] on input ". М. . Склад нової пошти n38" at bounding box center [784, 394] width 336 height 22
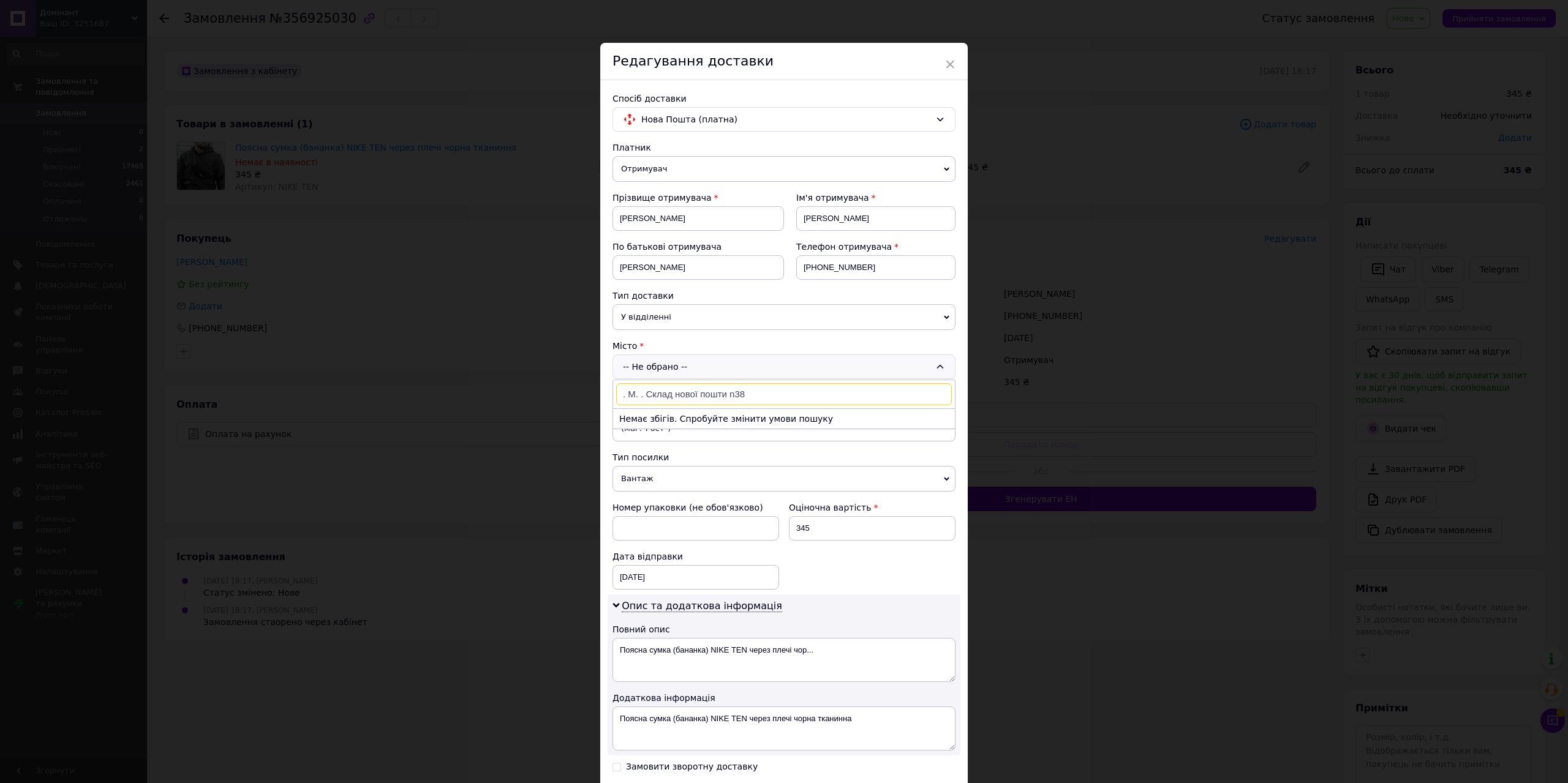
click at [631, 391] on input ". М. . Склад нової пошти n38" at bounding box center [784, 394] width 336 height 22
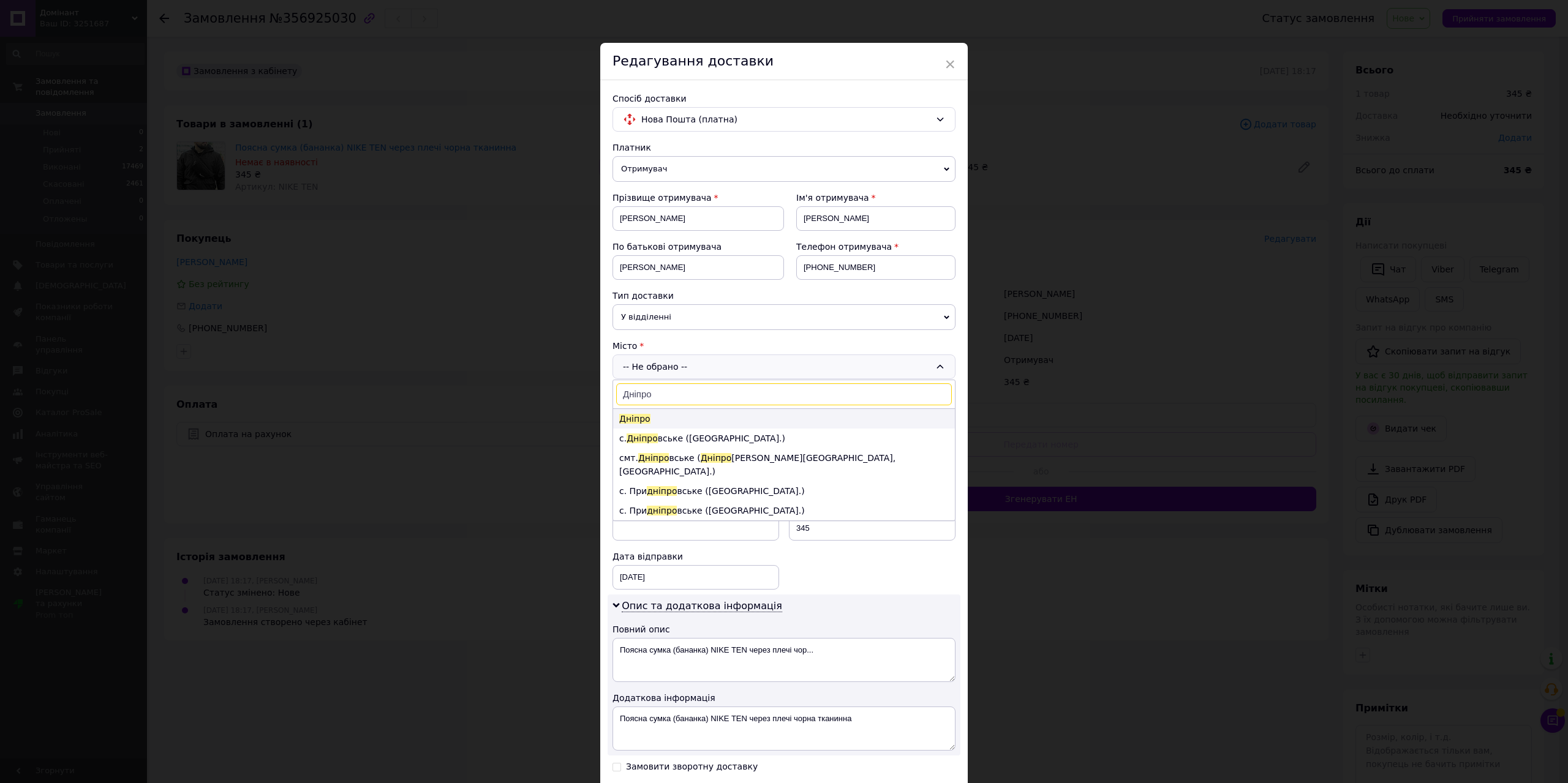
type input "Дніпро"
click at [633, 414] on span "Дніпро" at bounding box center [634, 419] width 31 height 10
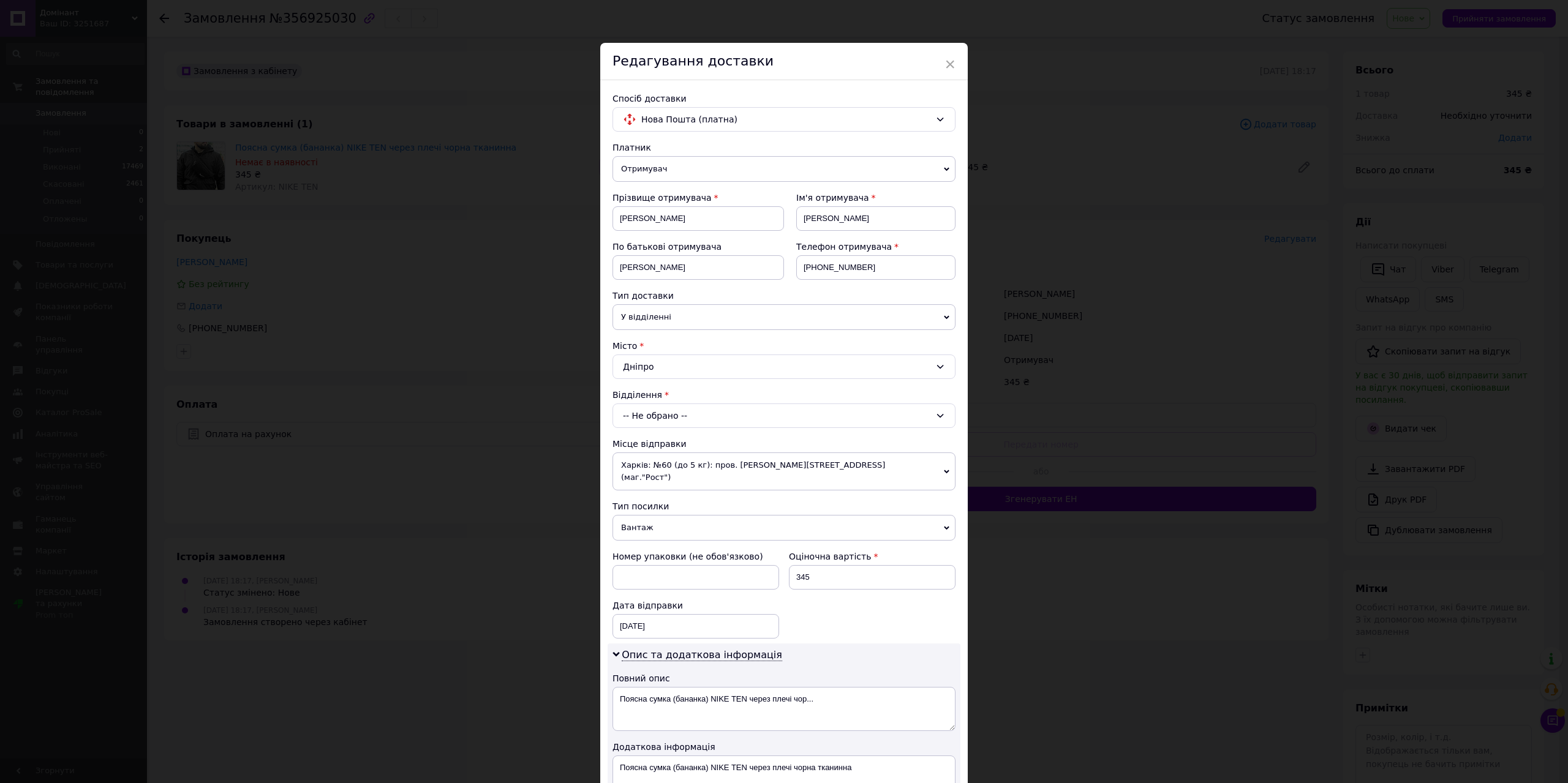
click at [661, 416] on div "-- Не обрано --" at bounding box center [784, 416] width 343 height 25
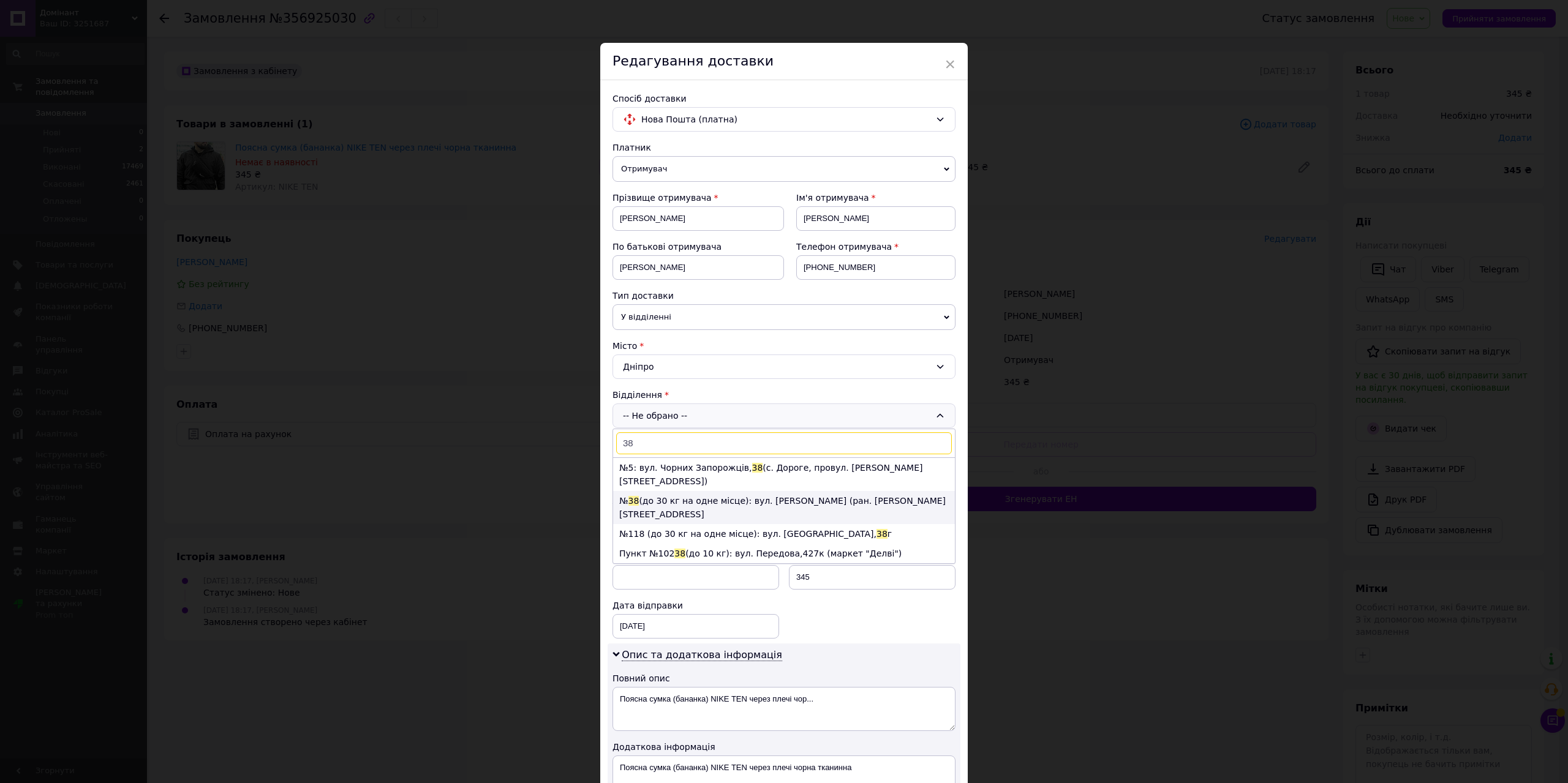
type input "38"
click at [666, 491] on li "№ 38 (до 30 кг на одне місце): вул. [PERSON_NAME] (ран. [PERSON_NAME][STREET_AD…" at bounding box center [784, 508] width 342 height 33
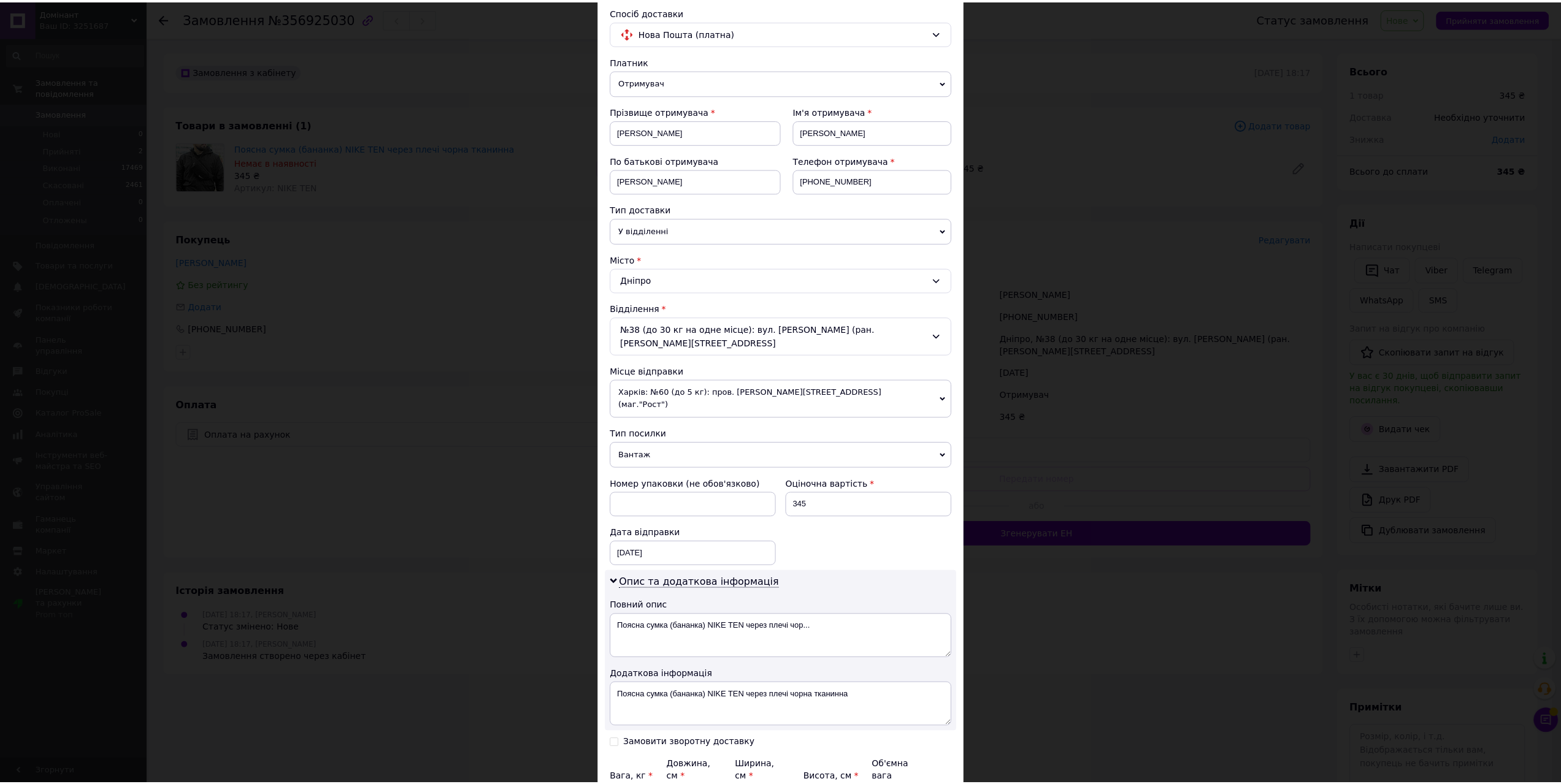
scroll to position [203, 0]
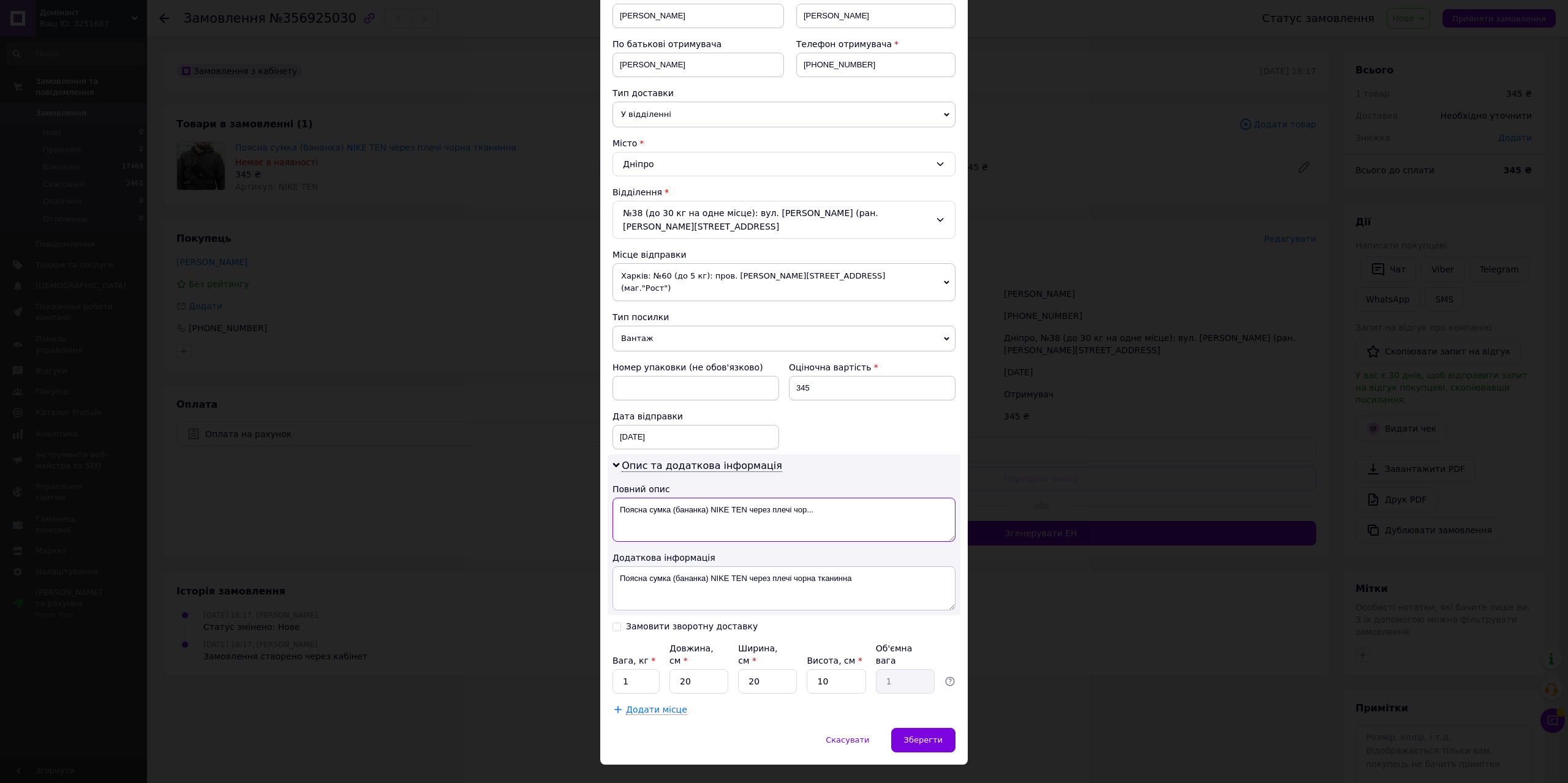
drag, startPoint x: 728, startPoint y: 497, endPoint x: 710, endPoint y: 499, distance: 18.1
click at [710, 499] on textarea "Поясна сумка (бананка) NIKE TEN через плечі чор..." at bounding box center [784, 520] width 343 height 44
type textarea "Поясна сумка (бананка) TEN через плечі чор..."
drag, startPoint x: 728, startPoint y: 566, endPoint x: 709, endPoint y: 566, distance: 19.0
click at [709, 566] on textarea "Поясна сумка (бананка) NIKE TEN через плечі чорна тканинна" at bounding box center [784, 588] width 343 height 44
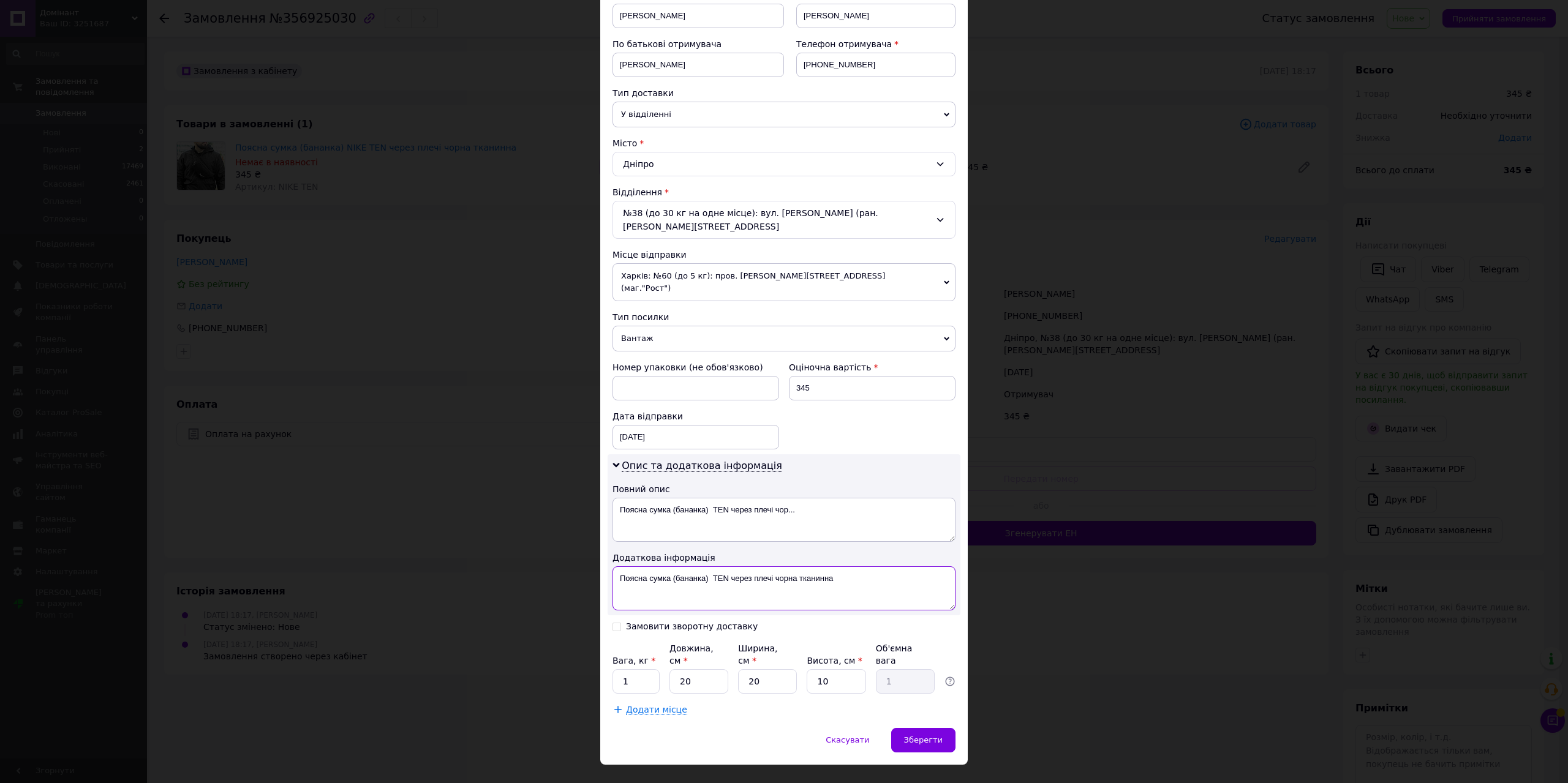
type textarea "Поясна сумка (бананка) TEN через плечі чорна тканинна"
click at [913, 698] on div "Спосіб доставки Нова Пошта (платна) Платник Отримувач Відправник Прізвище отрим…" at bounding box center [784, 302] width 368 height 851
click at [916, 735] on span "Зберегти" at bounding box center [923, 740] width 39 height 9
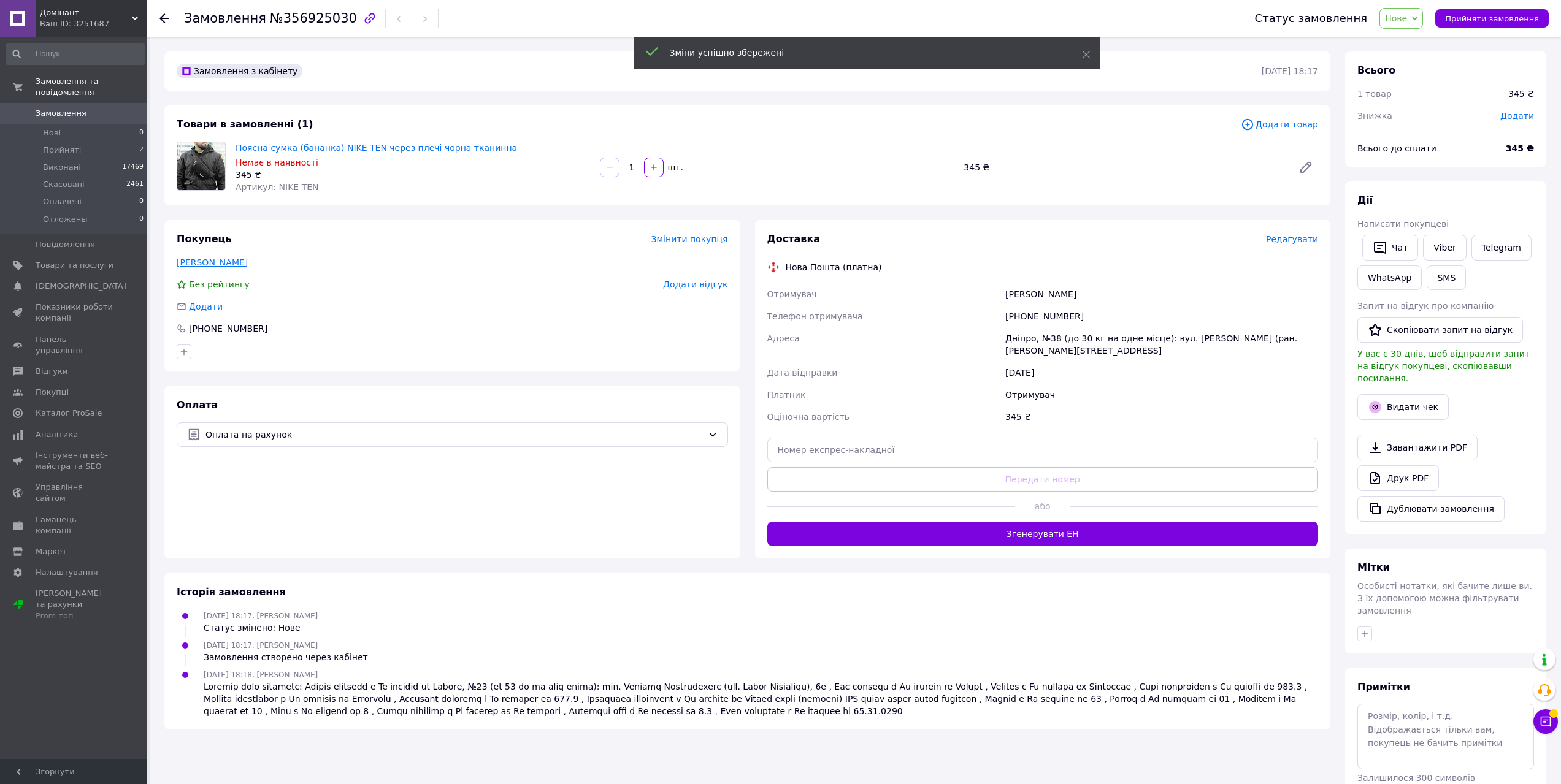
click at [248, 260] on link "[PERSON_NAME]" at bounding box center [212, 263] width 71 height 10
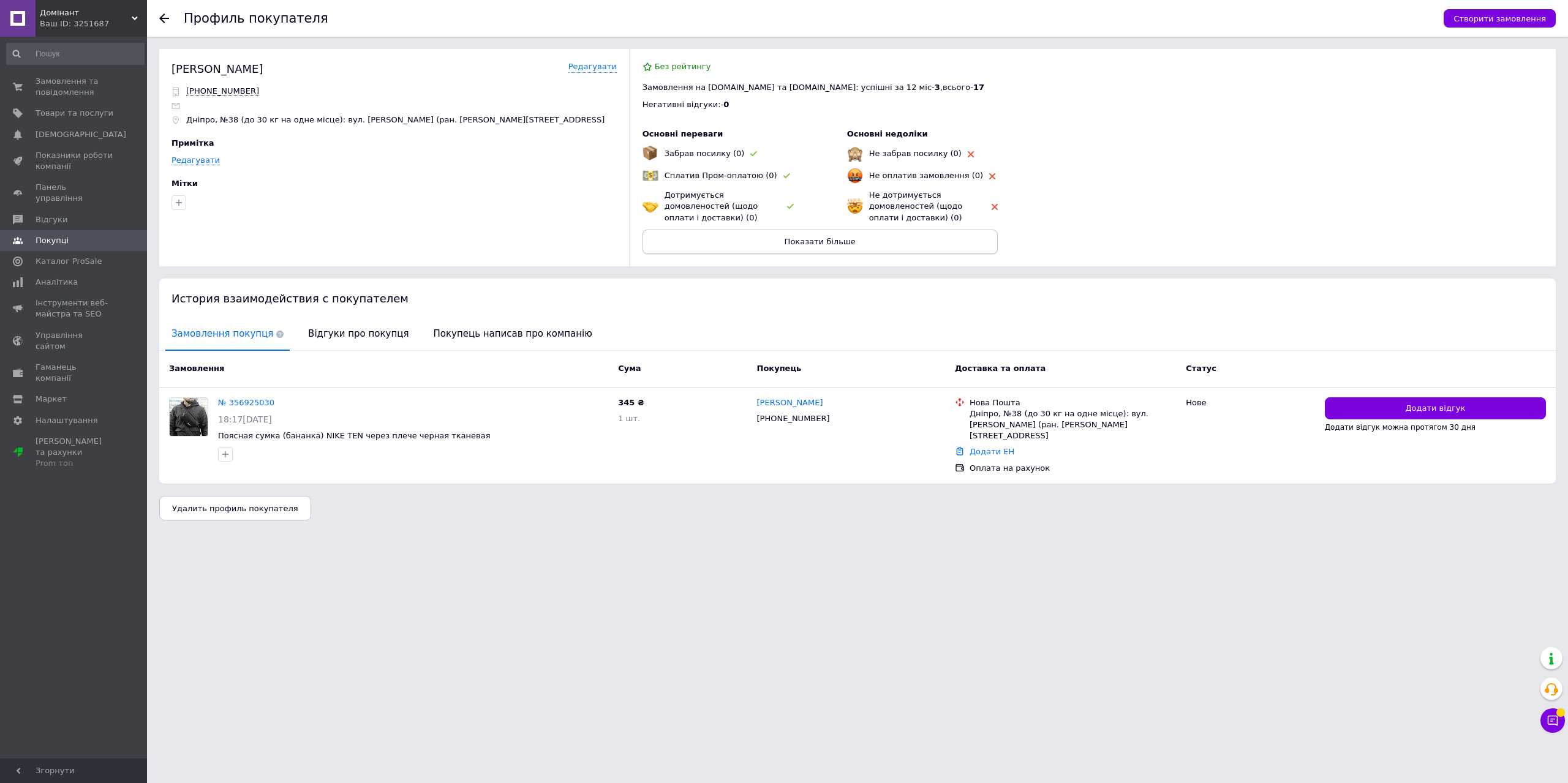
click at [746, 242] on button "Показати більше" at bounding box center [820, 242] width 355 height 25
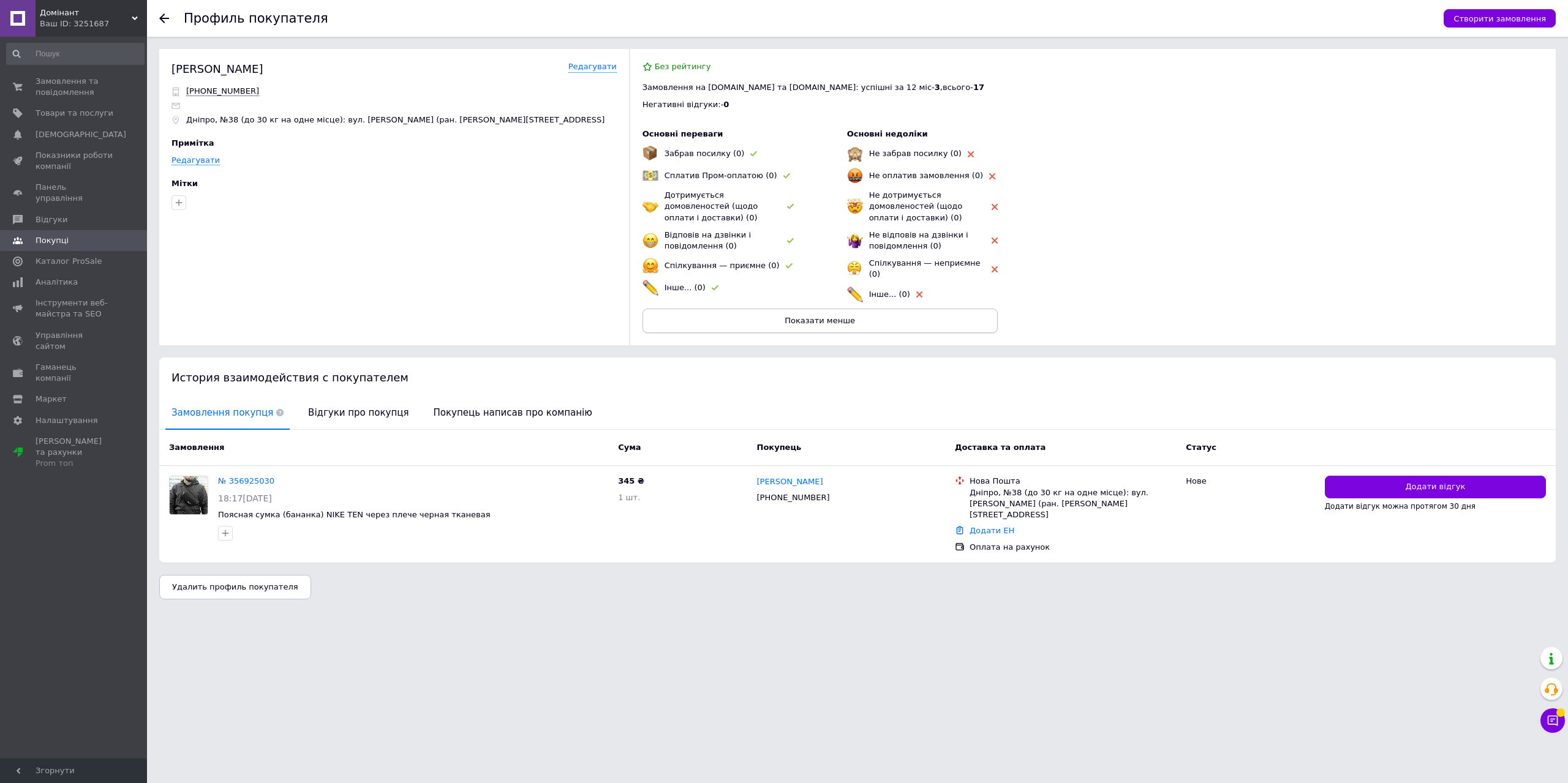
click at [779, 316] on button "Показати менше" at bounding box center [820, 321] width 355 height 25
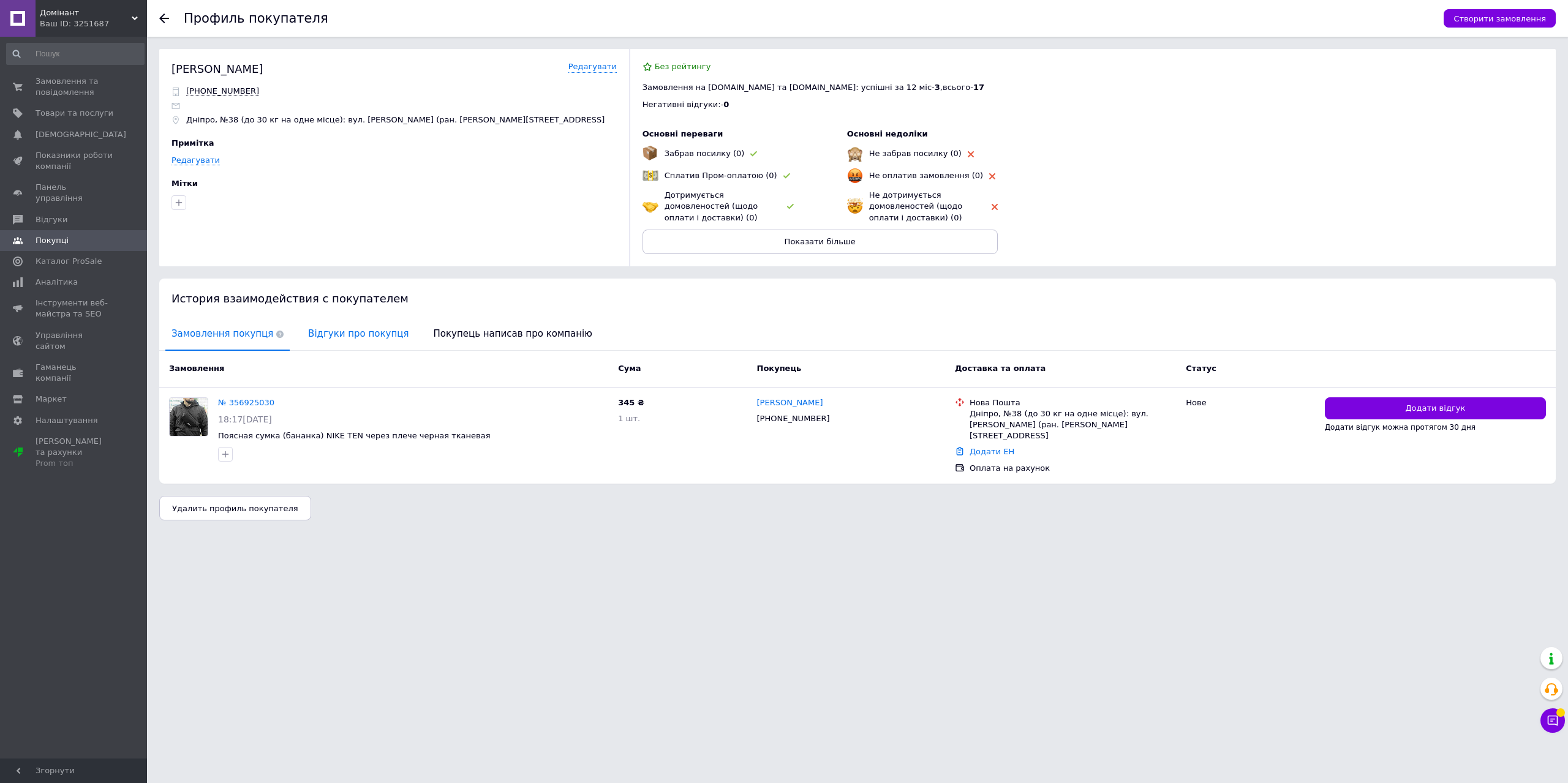
click at [362, 340] on span "Відгуки про покупця" at bounding box center [358, 334] width 113 height 31
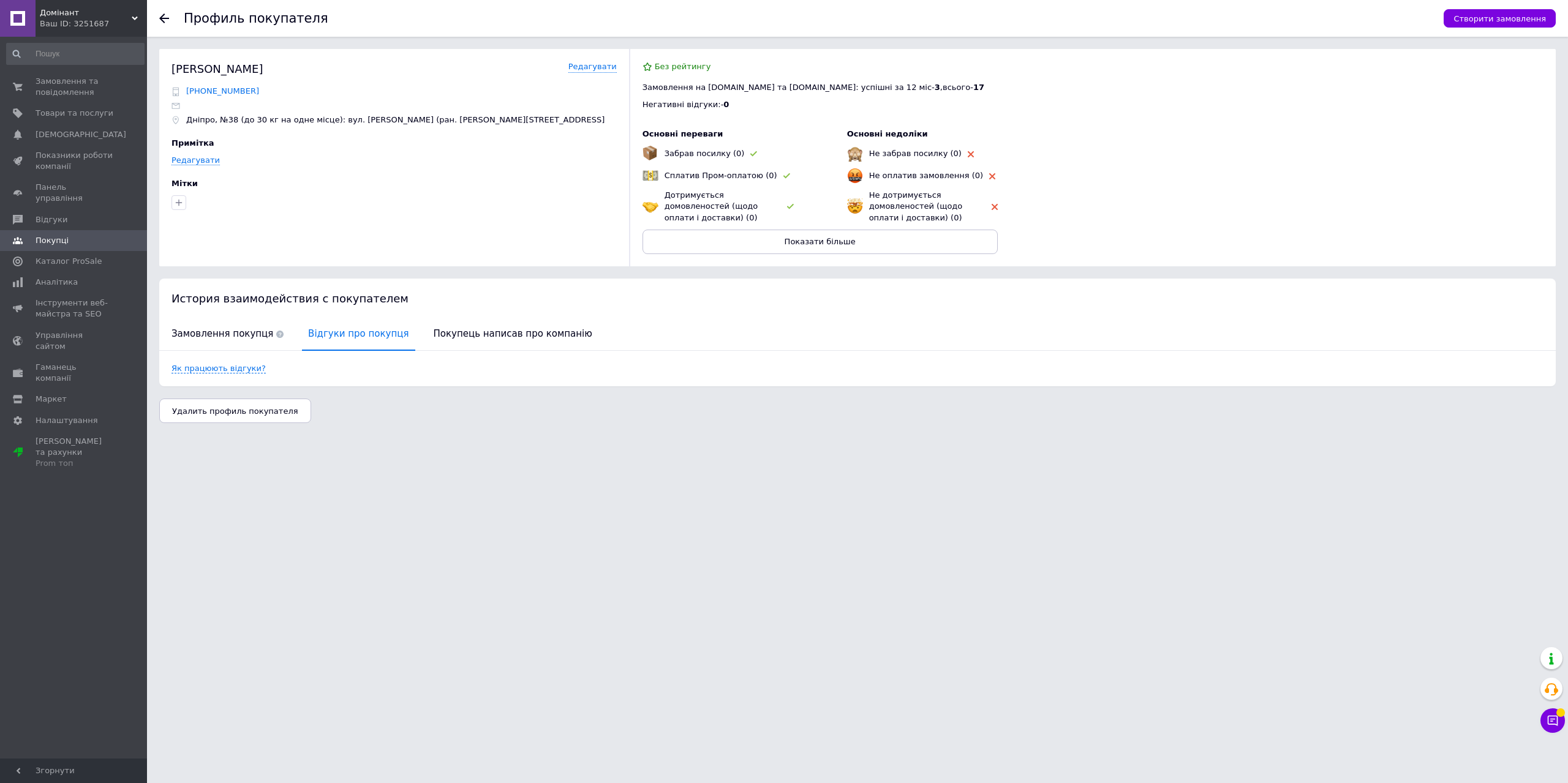
drag, startPoint x: 248, startPoint y: 333, endPoint x: 205, endPoint y: 89, distance: 247.8
click at [247, 333] on span "Замовлення покупця" at bounding box center [227, 334] width 124 height 31
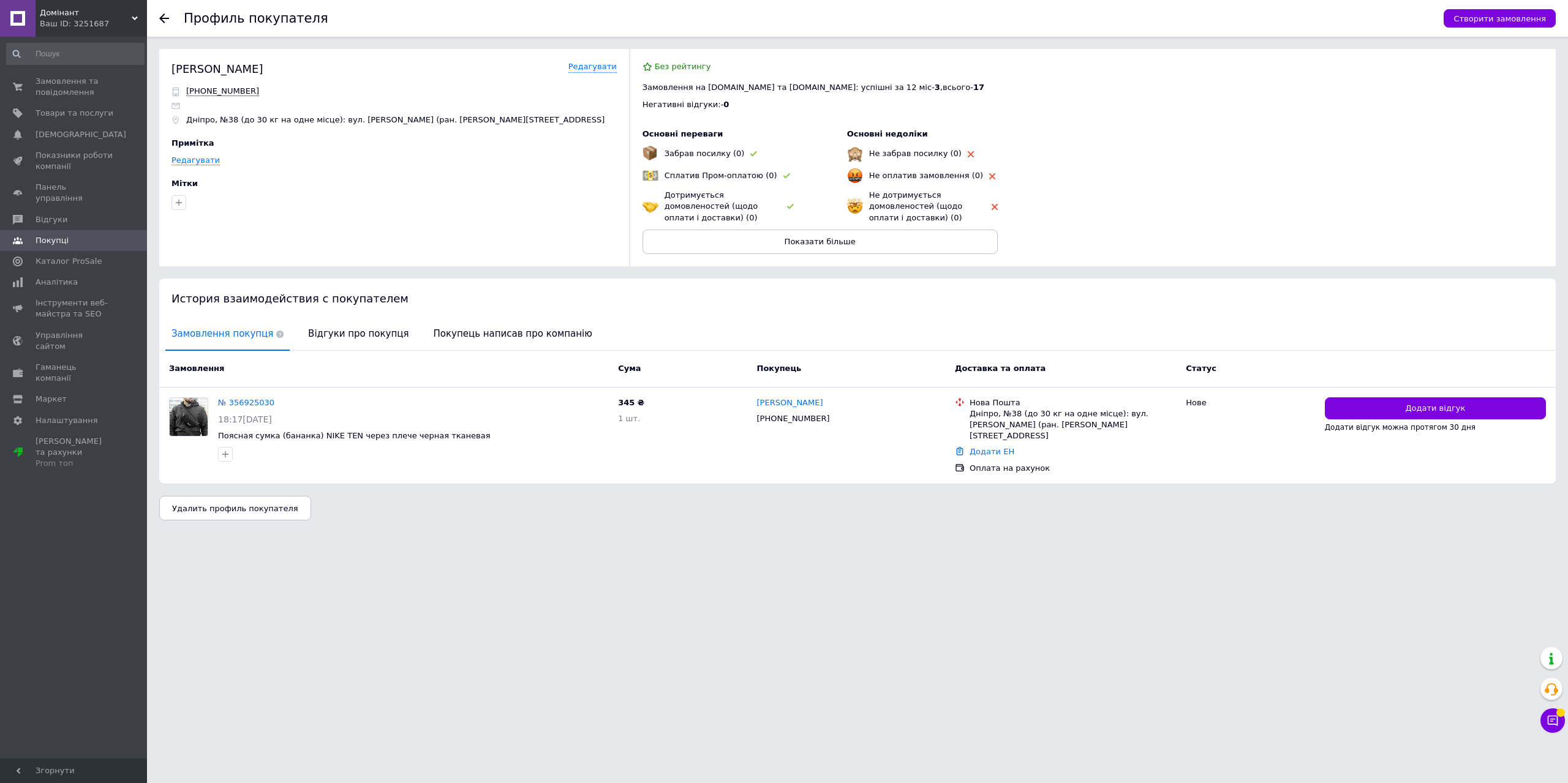
click at [165, 17] on icon at bounding box center [164, 19] width 10 height 10
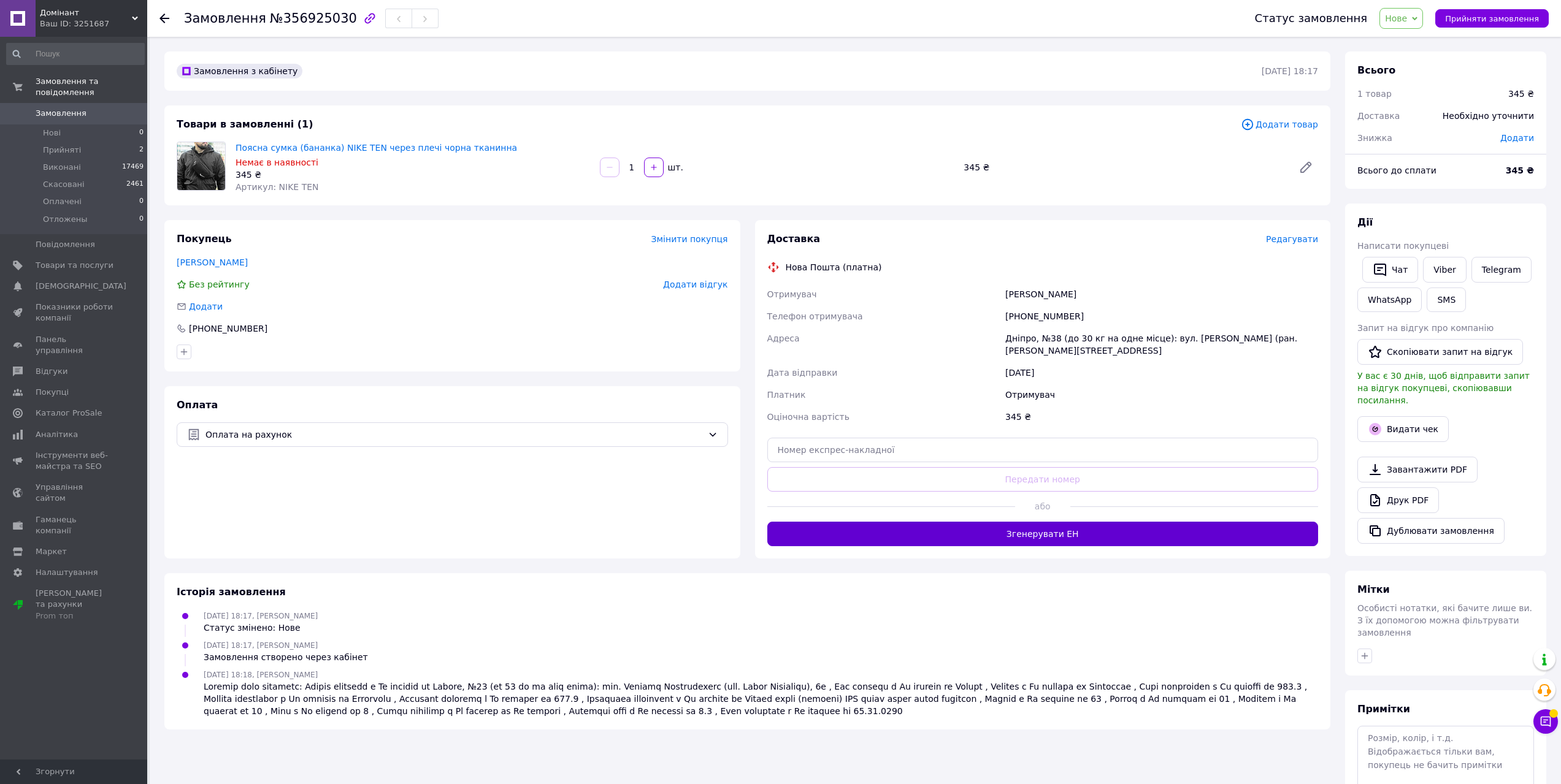
click at [1016, 536] on button "Згенерувати ЕН" at bounding box center [1043, 534] width 551 height 25
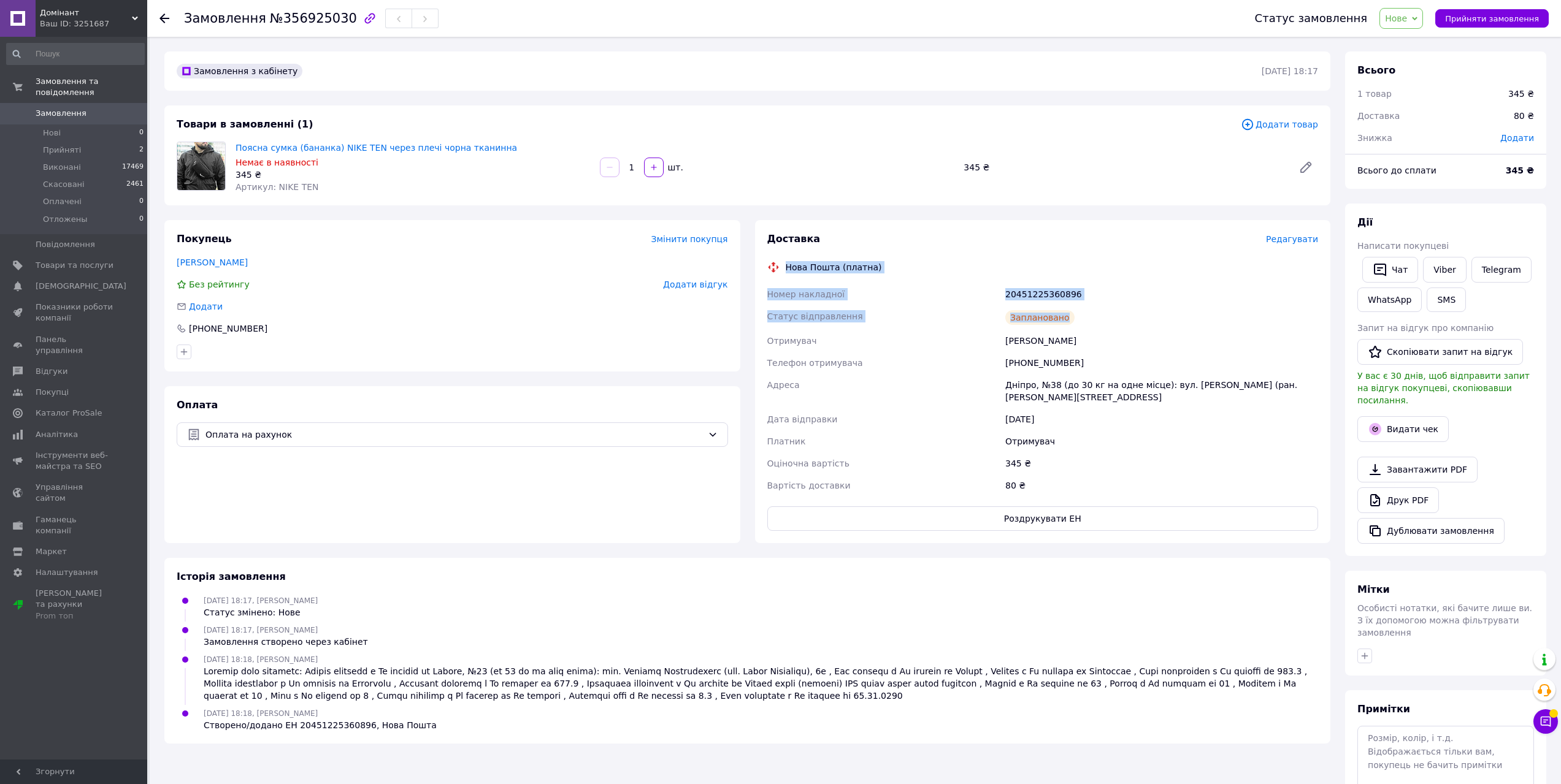
drag, startPoint x: 1094, startPoint y: 318, endPoint x: 720, endPoint y: 274, distance: 376.6
click at [774, 268] on div "Доставка Редагувати Нова Пошта (платна) Номер накладної 20451225360896 Статус в…" at bounding box center [1043, 381] width 551 height 298
copy div "Нова Пошта (платна) Номер накладної 20451225360896 Статус відправлення Запланов…"
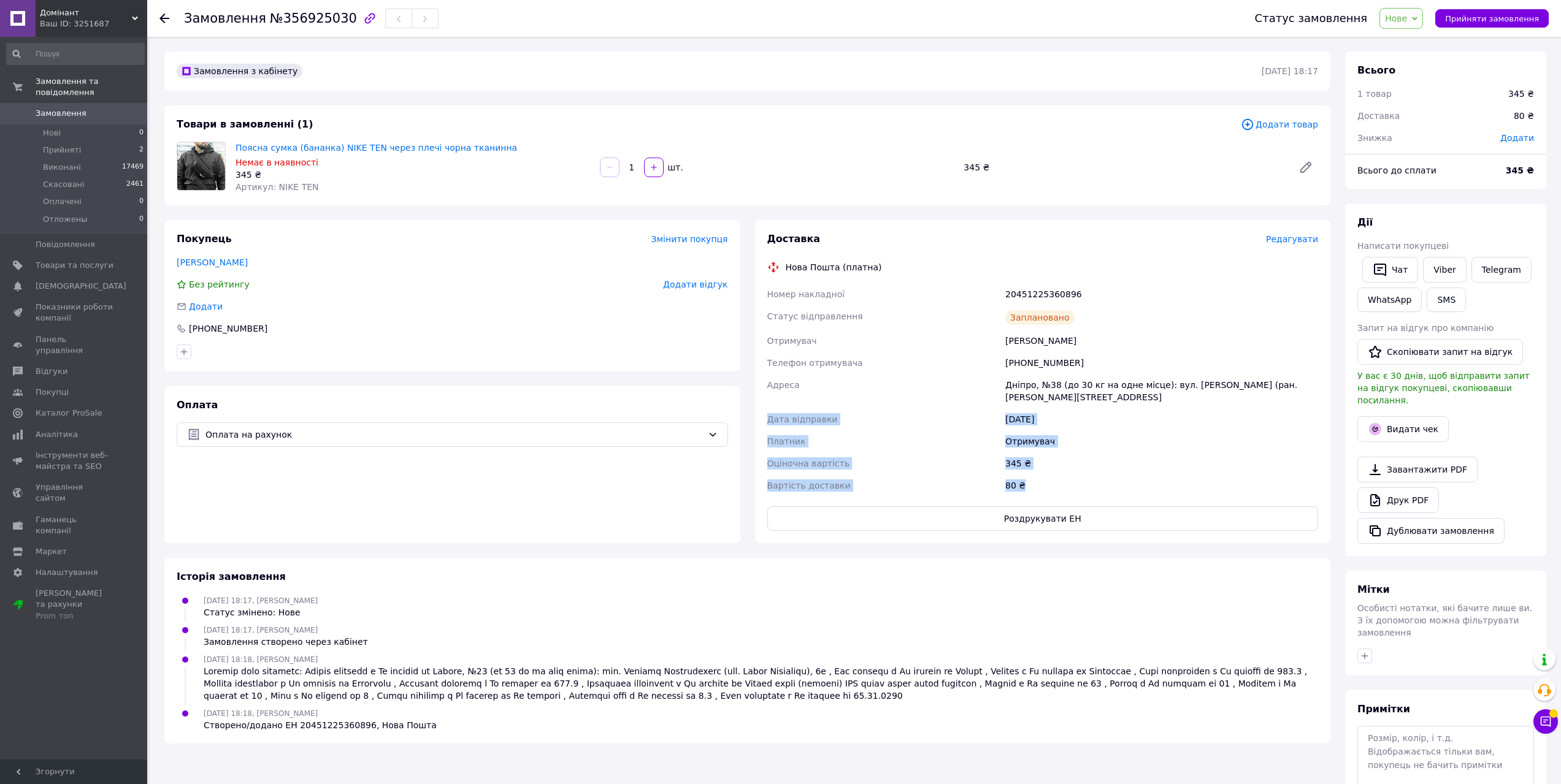
drag, startPoint x: 1038, startPoint y: 490, endPoint x: 734, endPoint y: 421, distance: 311.7
click at [758, 417] on div "Доставка Редагувати Нова Пошта (платна) Номер накладної 20451225360896 Статус в…" at bounding box center [1043, 381] width 576 height 323
copy div "Дата відправки [DATE] Платник Отримувач Оціночна вартість 345 ₴ Вартість достав…"
